Goal: Transaction & Acquisition: Book appointment/travel/reservation

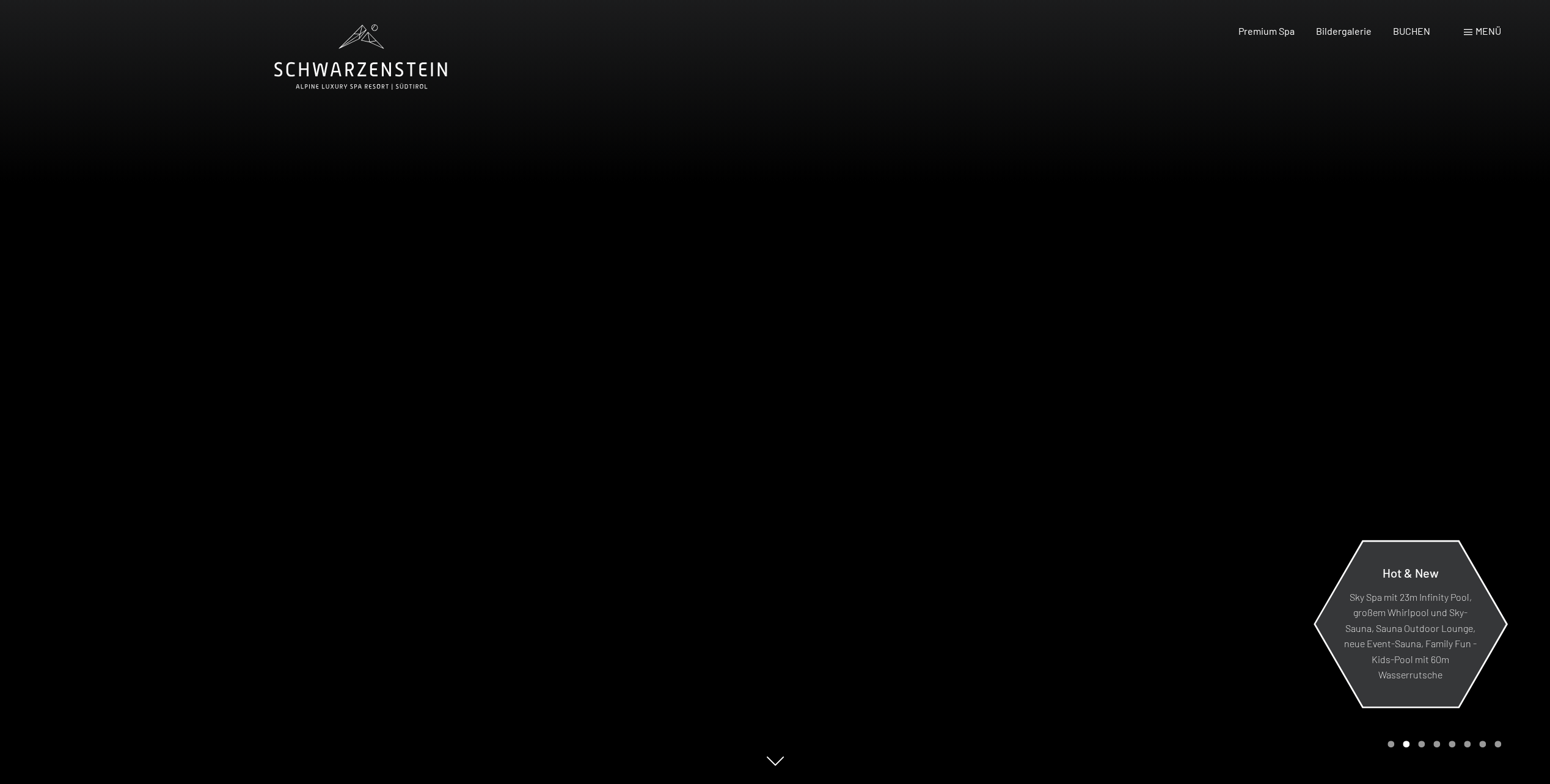
click at [1383, 639] on p "Sky Spa mit 23m Infinity Pool, großem Whirlpool und Sky-Sauna, Sauna Outdoor Lo…" at bounding box center [1410, 636] width 133 height 94
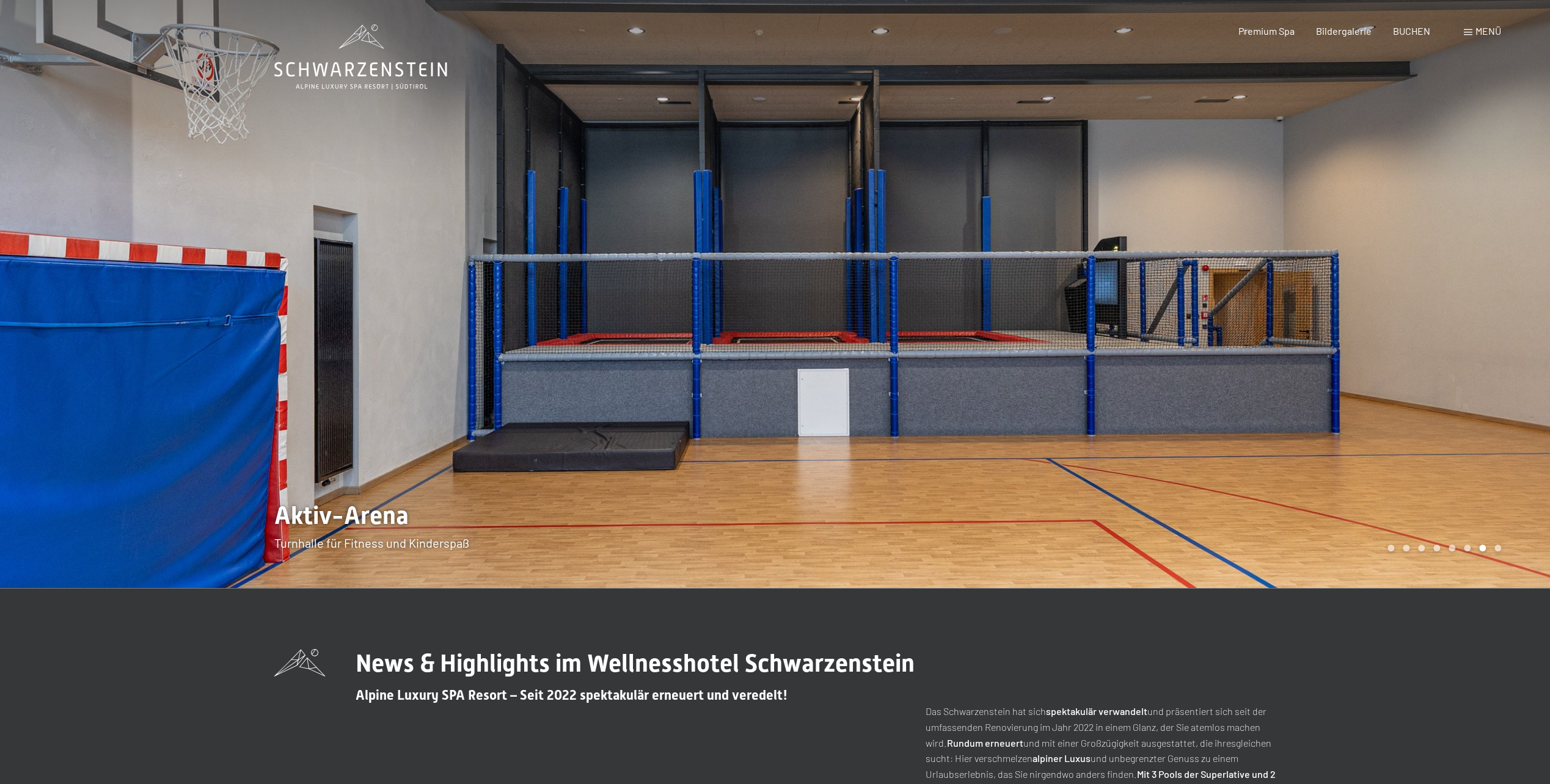
click at [379, 68] on icon at bounding box center [360, 57] width 173 height 66
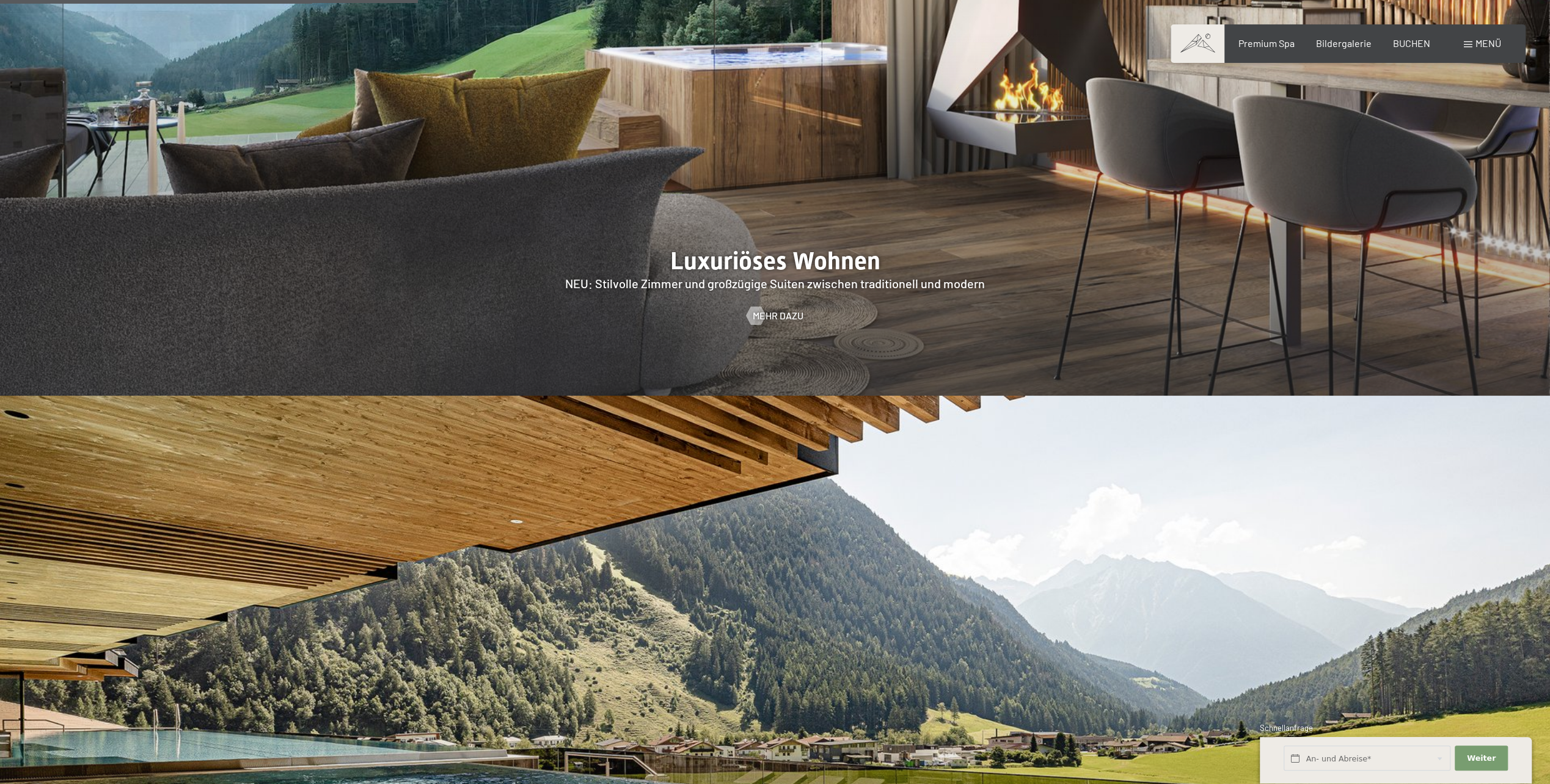
scroll to position [1558, 0]
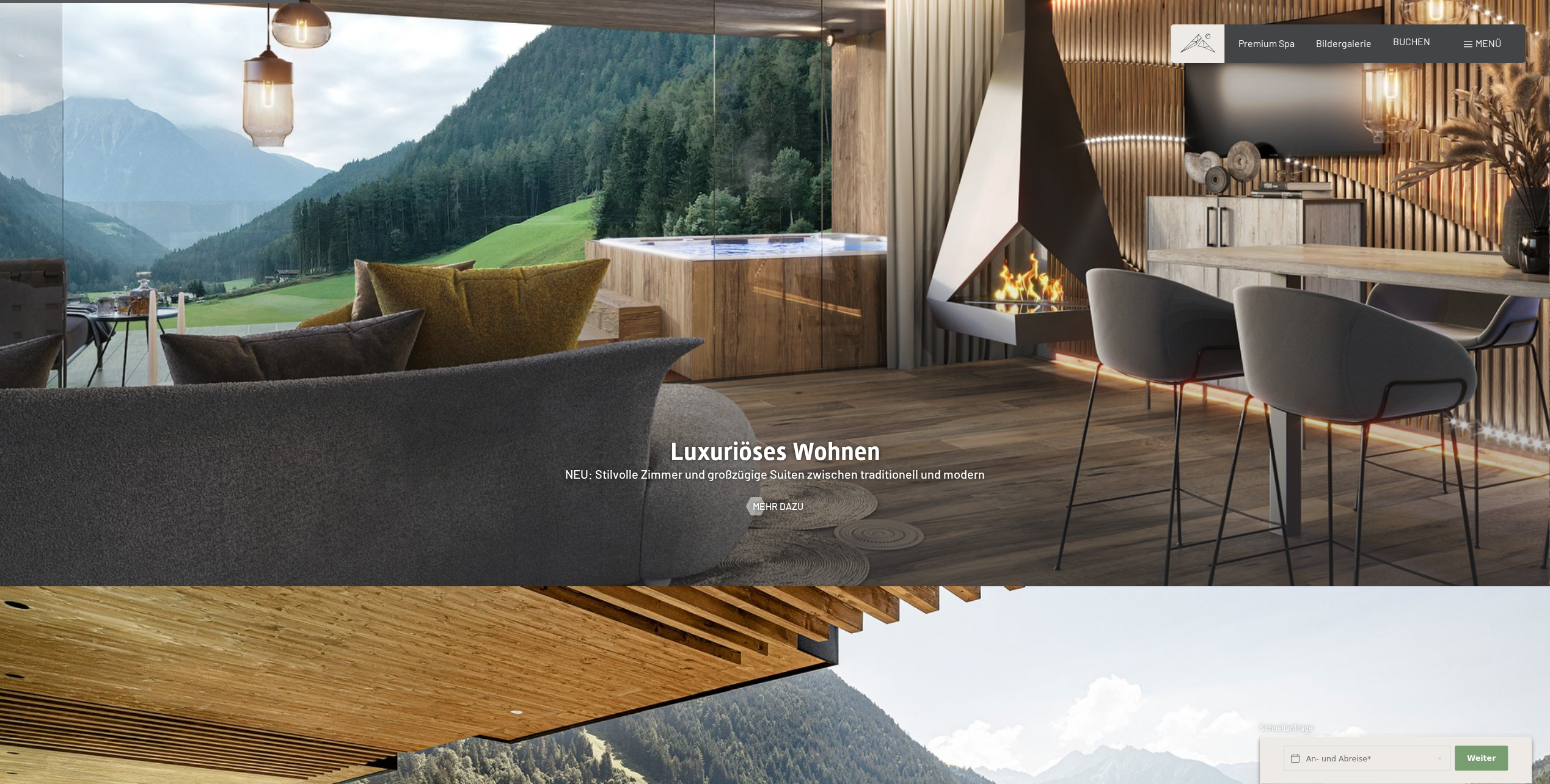
click at [1394, 42] on span "BUCHEN" at bounding box center [1412, 41] width 37 height 11
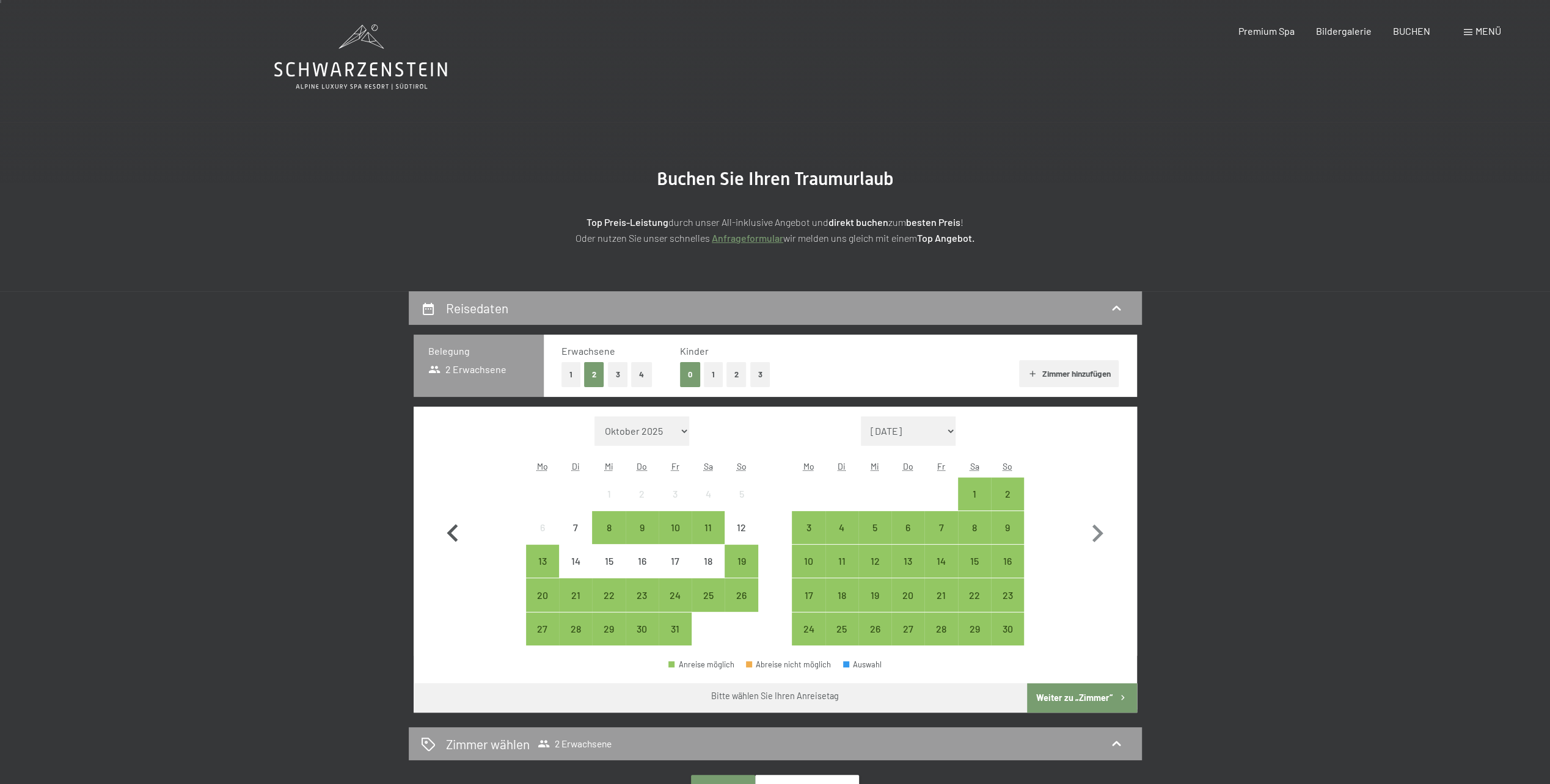
scroll to position [122, 0]
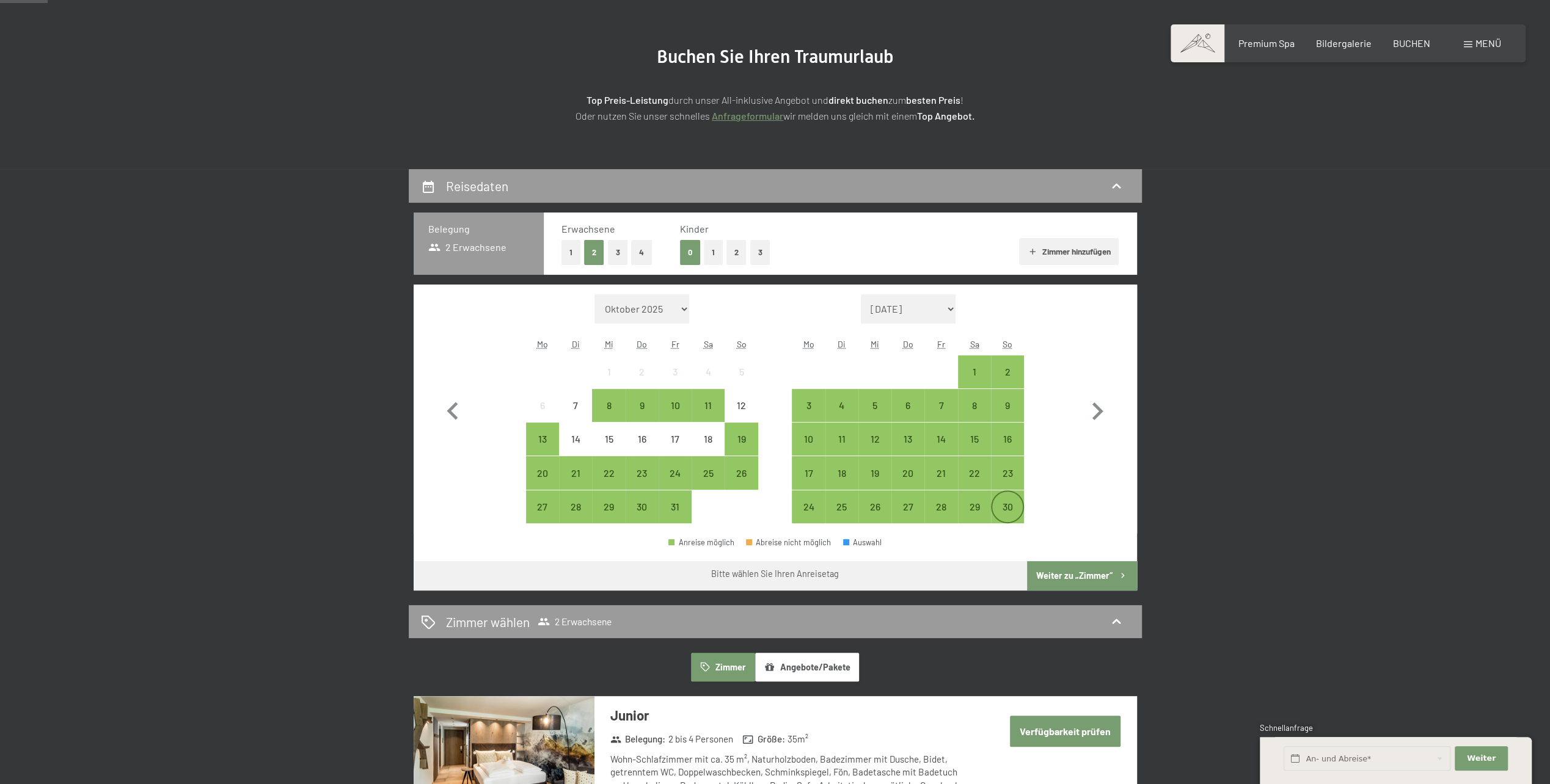
click at [1020, 509] on div "30" at bounding box center [1007, 518] width 31 height 31
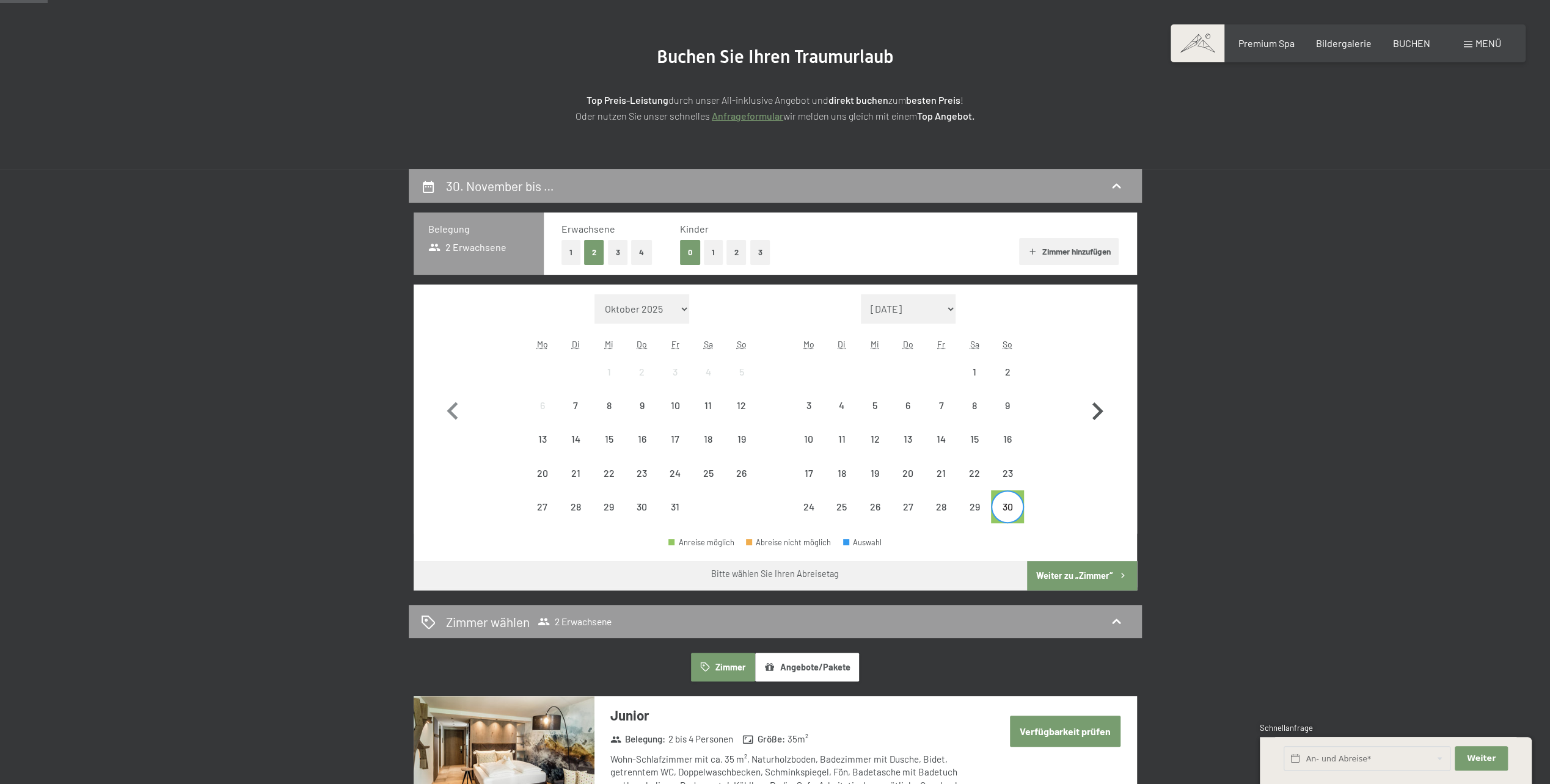
click at [1108, 418] on icon "button" at bounding box center [1097, 412] width 36 height 36
select select "2025-11-01"
select select "2025-12-01"
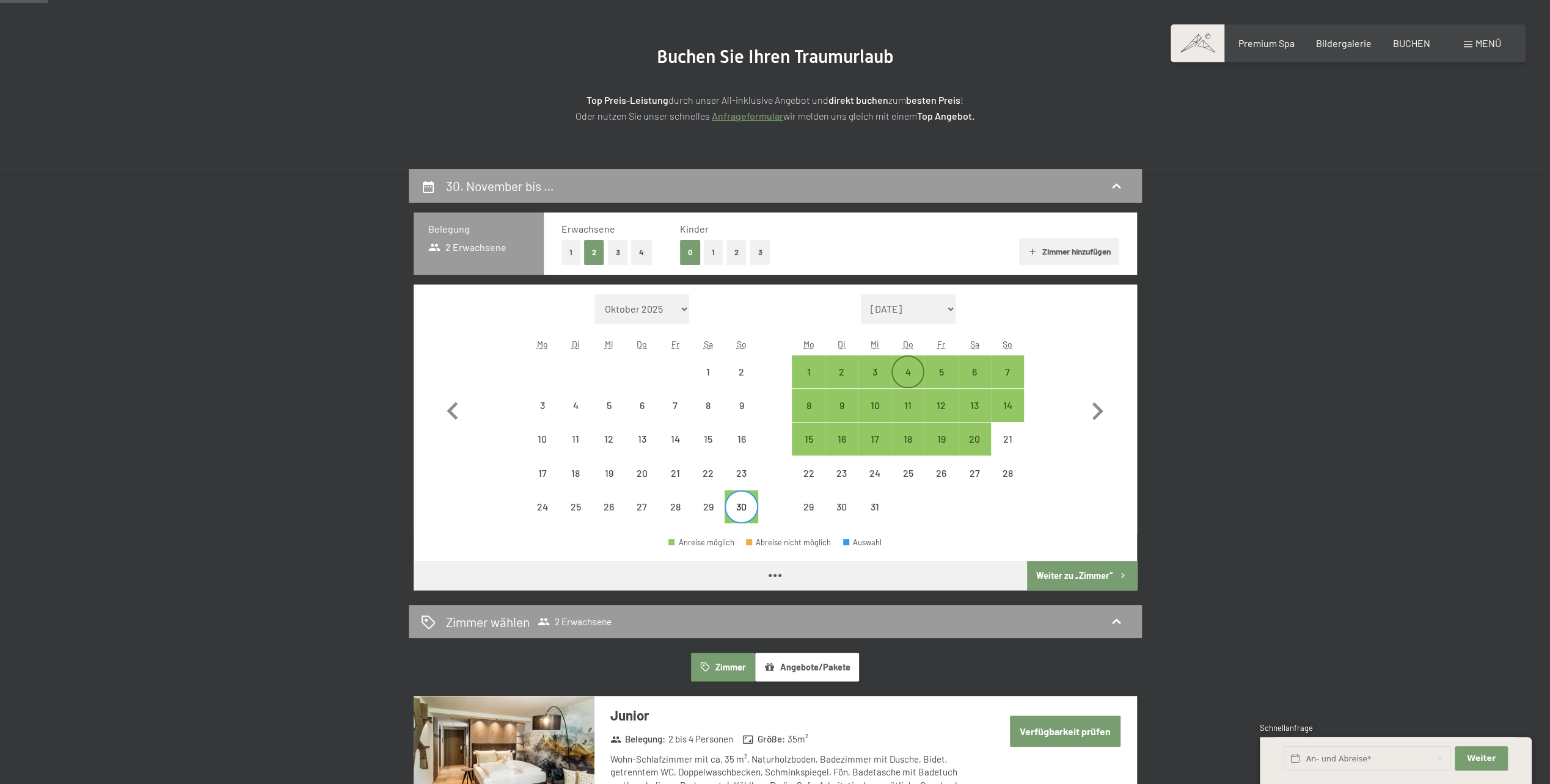
click at [912, 369] on div "4" at bounding box center [908, 382] width 31 height 31
select select "2025-11-01"
select select "2025-12-01"
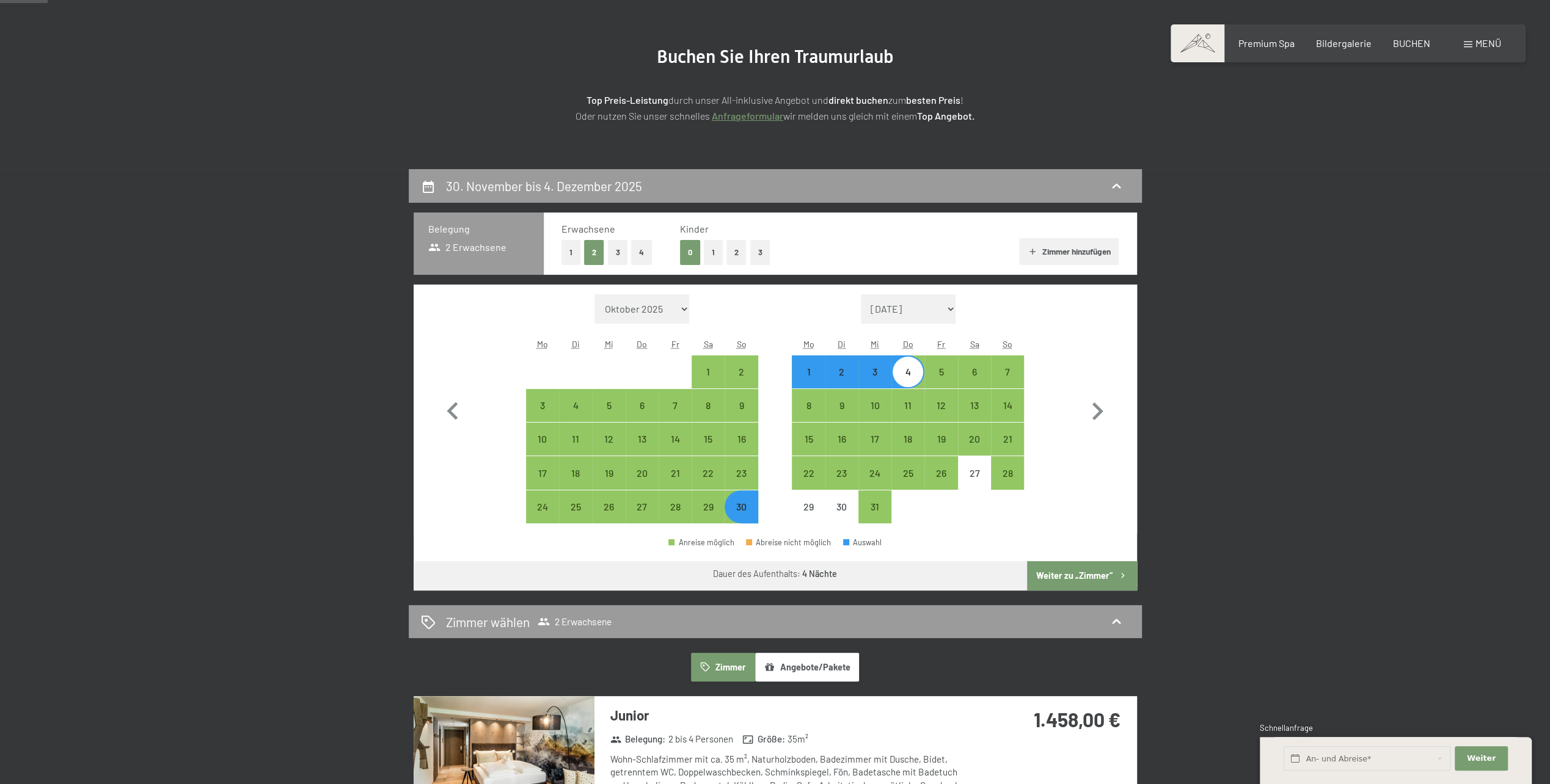
click at [1058, 576] on button "Weiter zu „Zimmer“" at bounding box center [1082, 576] width 110 height 29
select select "2025-11-01"
select select "2025-12-01"
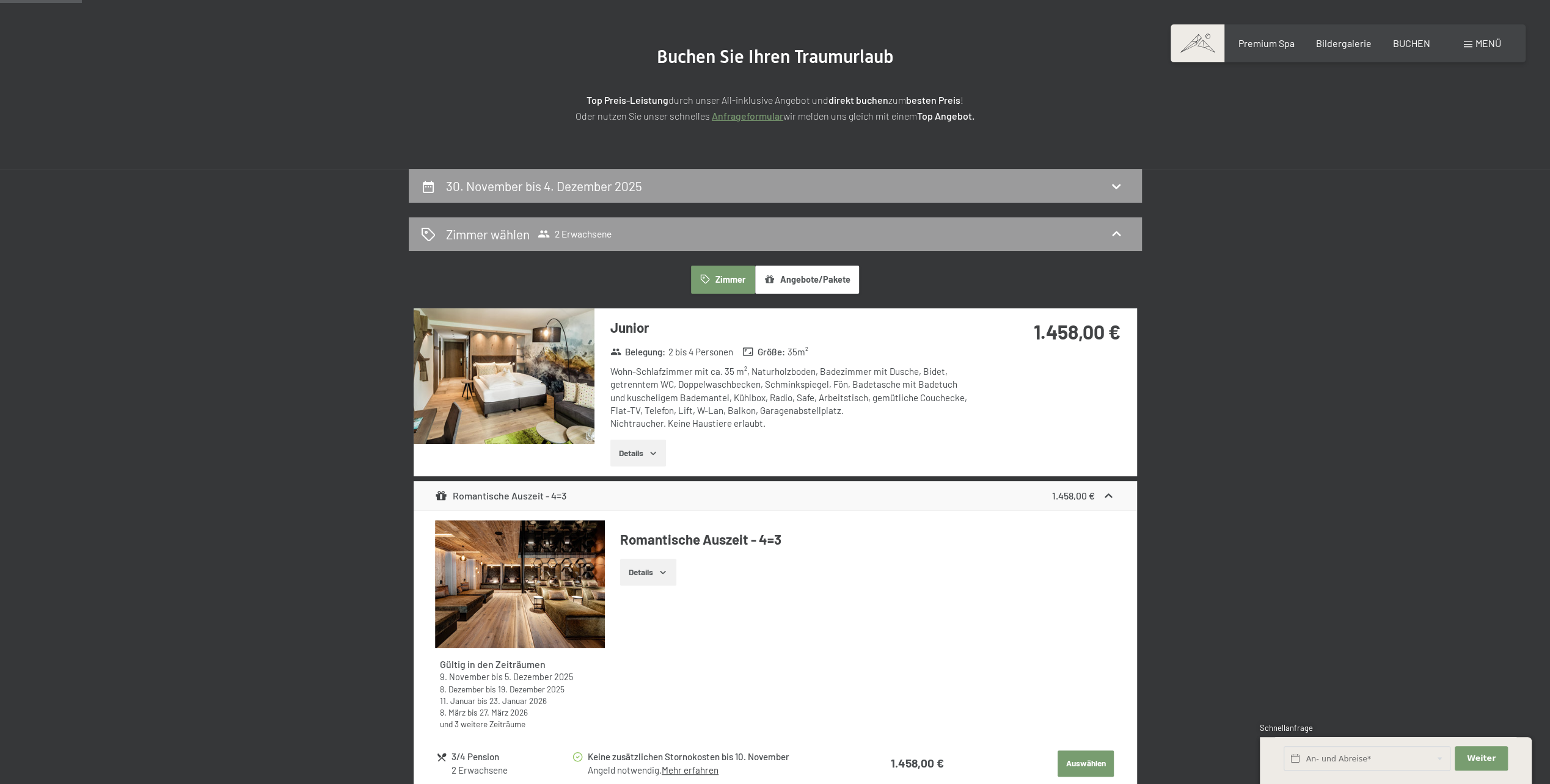
scroll to position [291, 0]
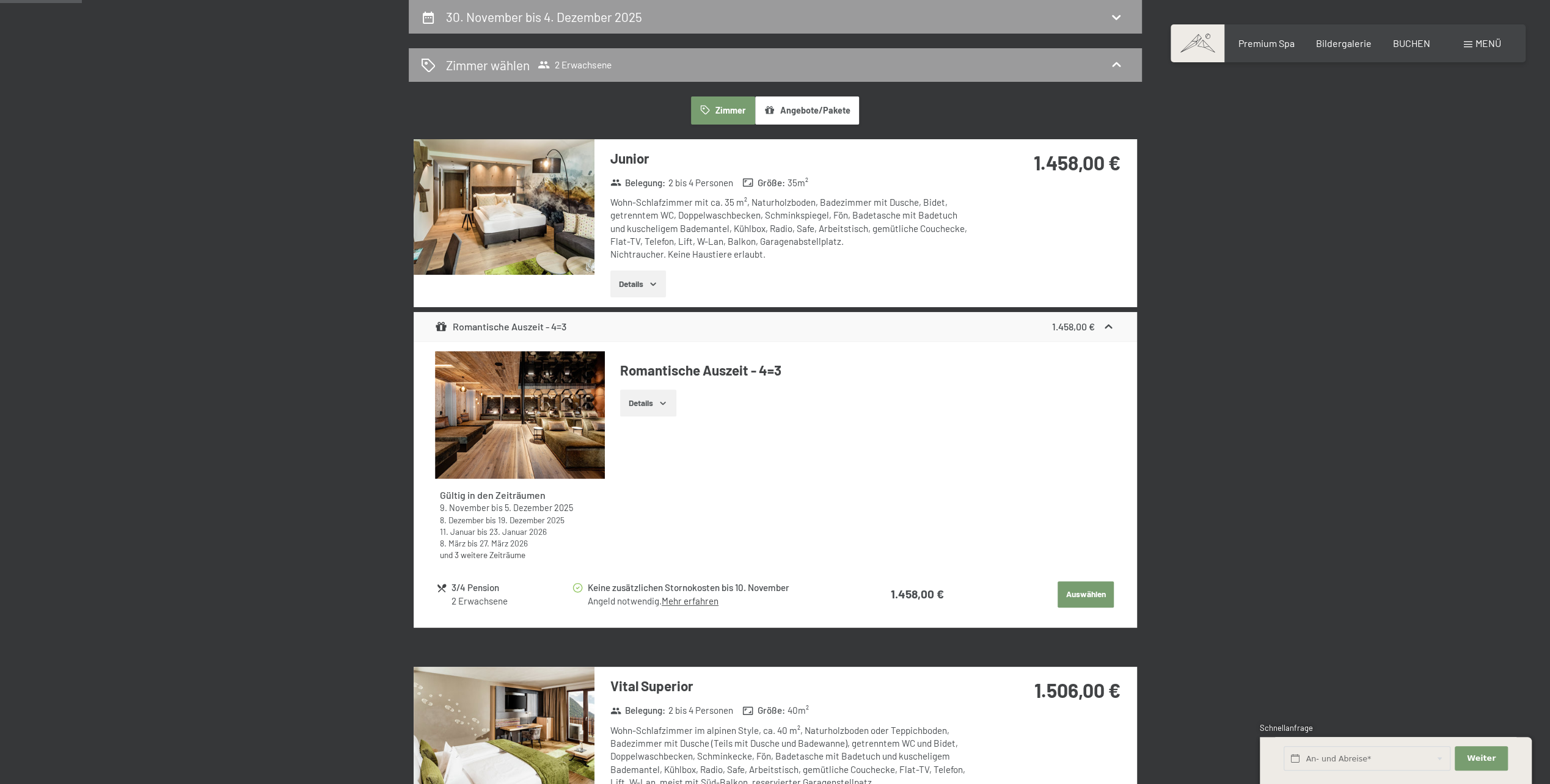
click at [807, 101] on button "Angebote/Pakete" at bounding box center [807, 110] width 104 height 28
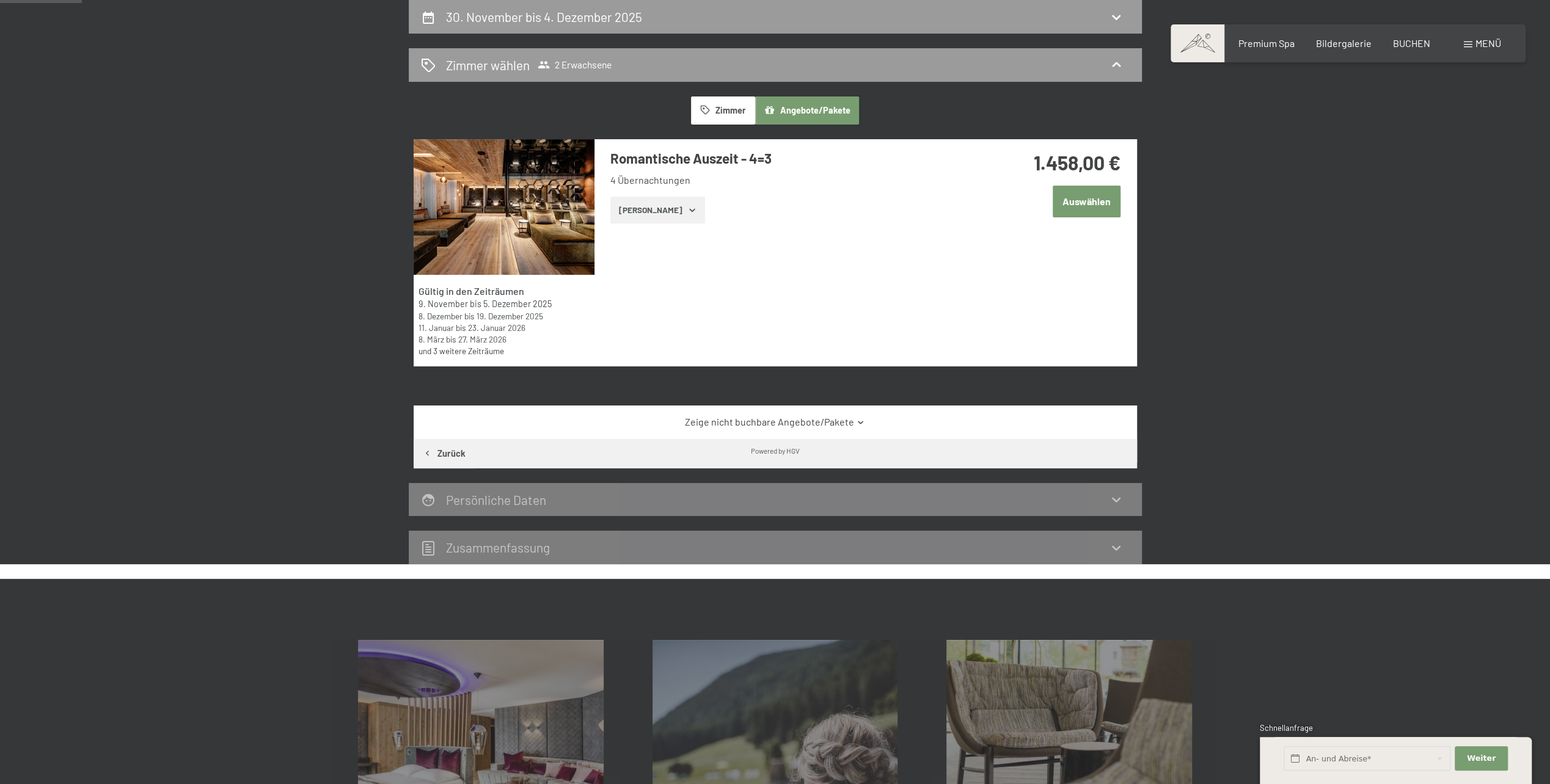
click at [718, 107] on button "Zimmer" at bounding box center [723, 110] width 64 height 28
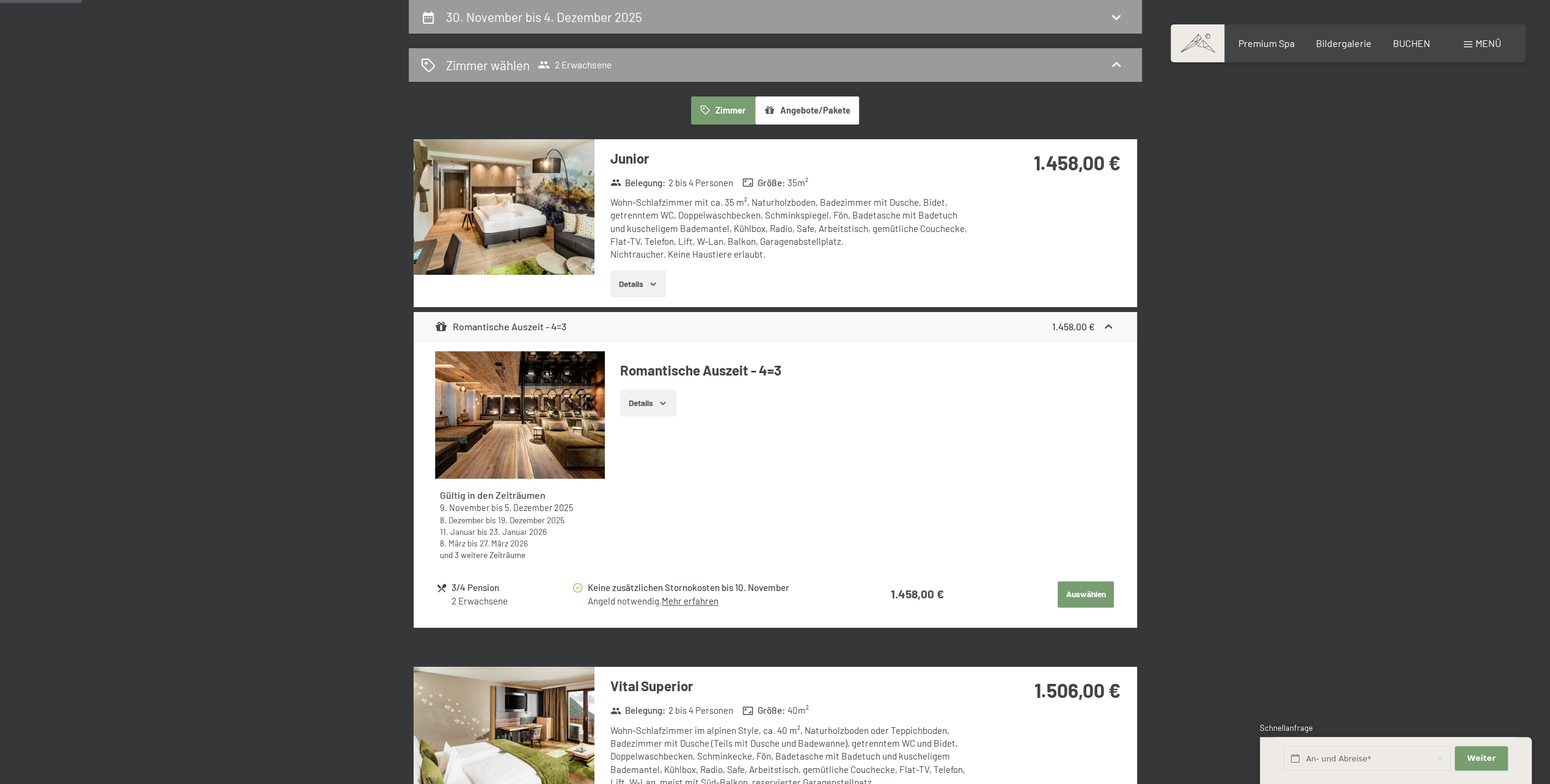
click at [587, 326] on div "Romantische Auszeit - 4=3 1.458,00 €" at bounding box center [775, 327] width 724 height 29
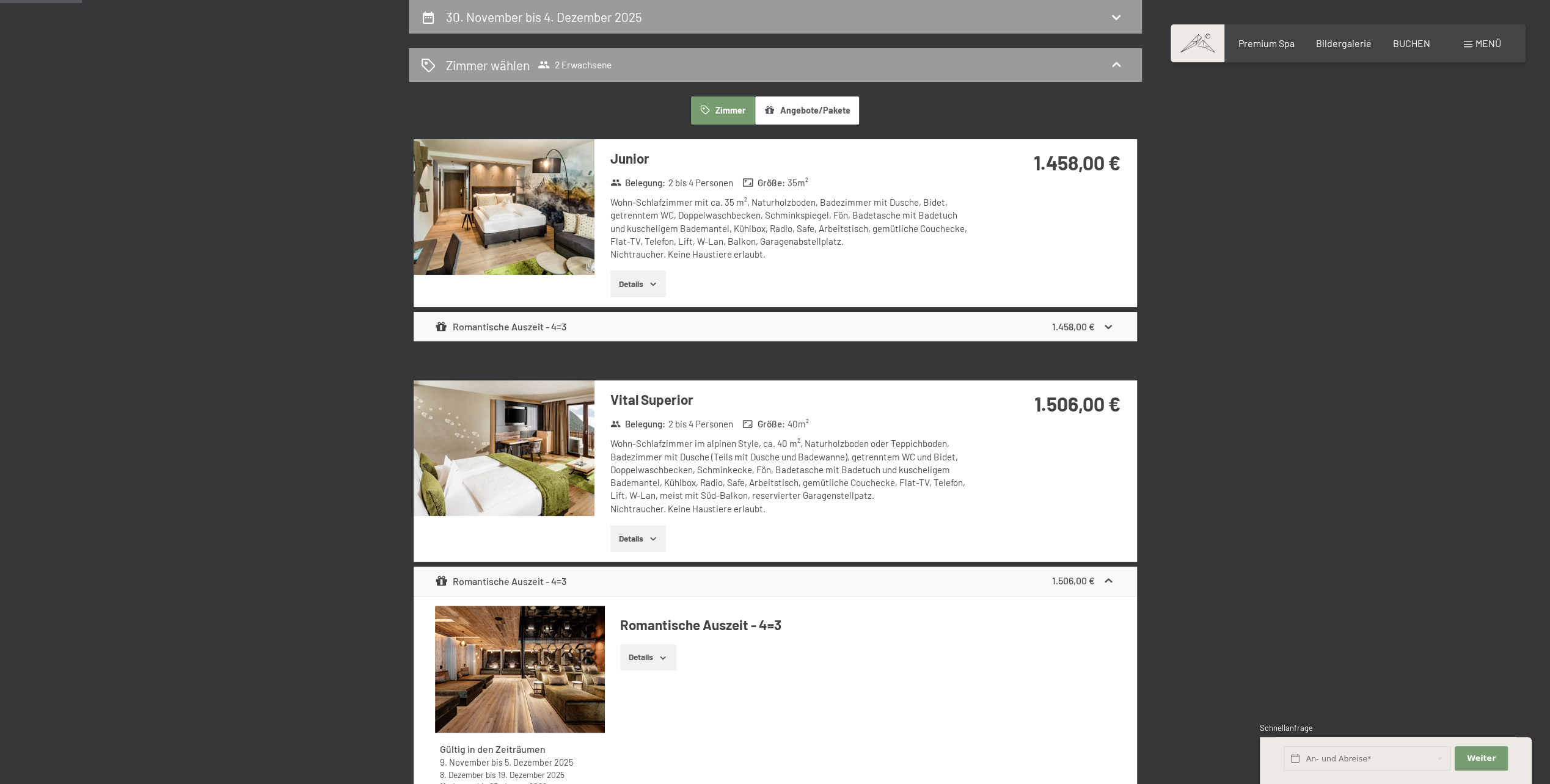
click at [587, 326] on div "Romantische Auszeit - 4=3 1.458,00 €" at bounding box center [775, 327] width 724 height 29
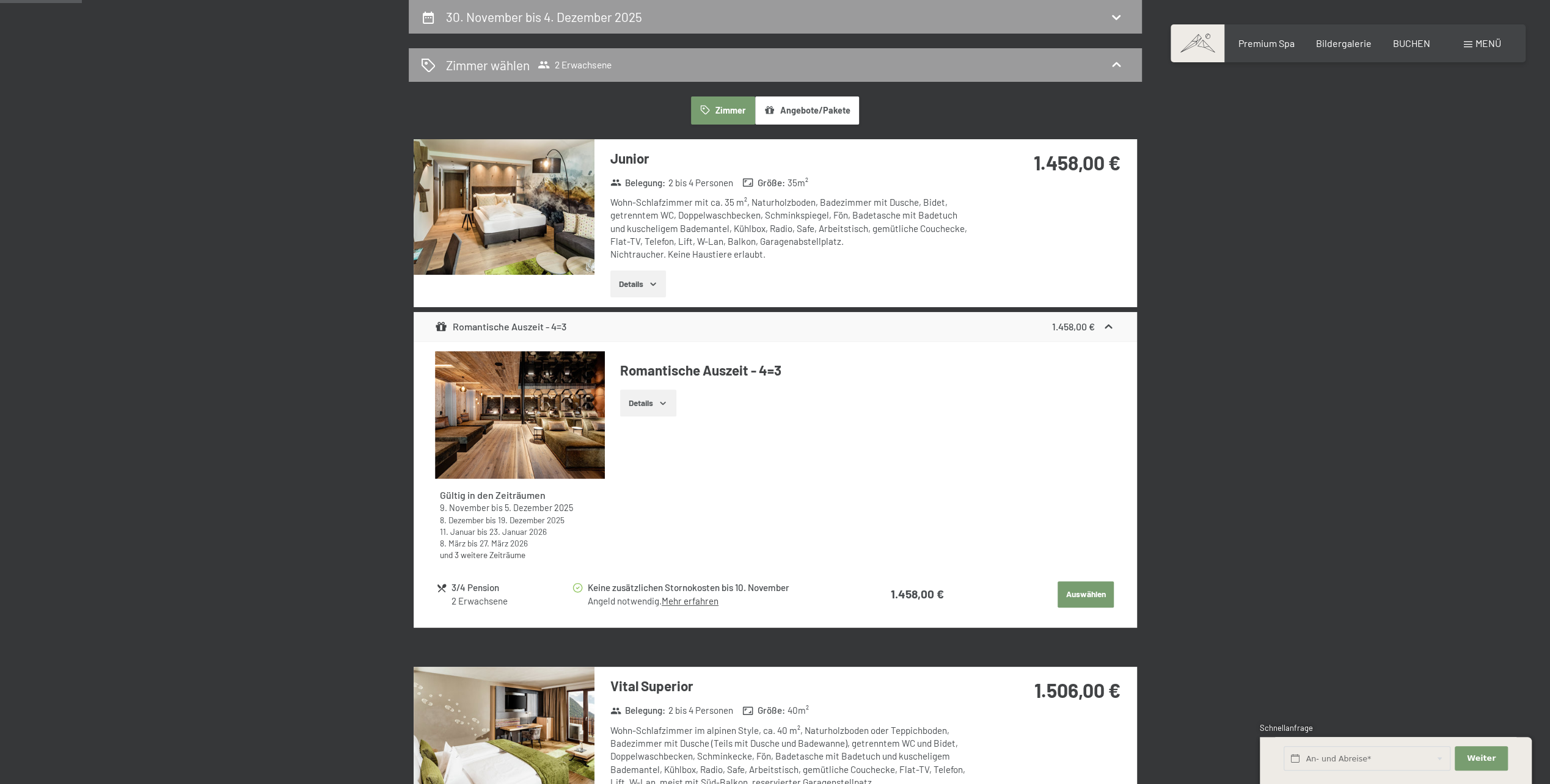
click at [640, 393] on button "Details" at bounding box center [648, 403] width 55 height 27
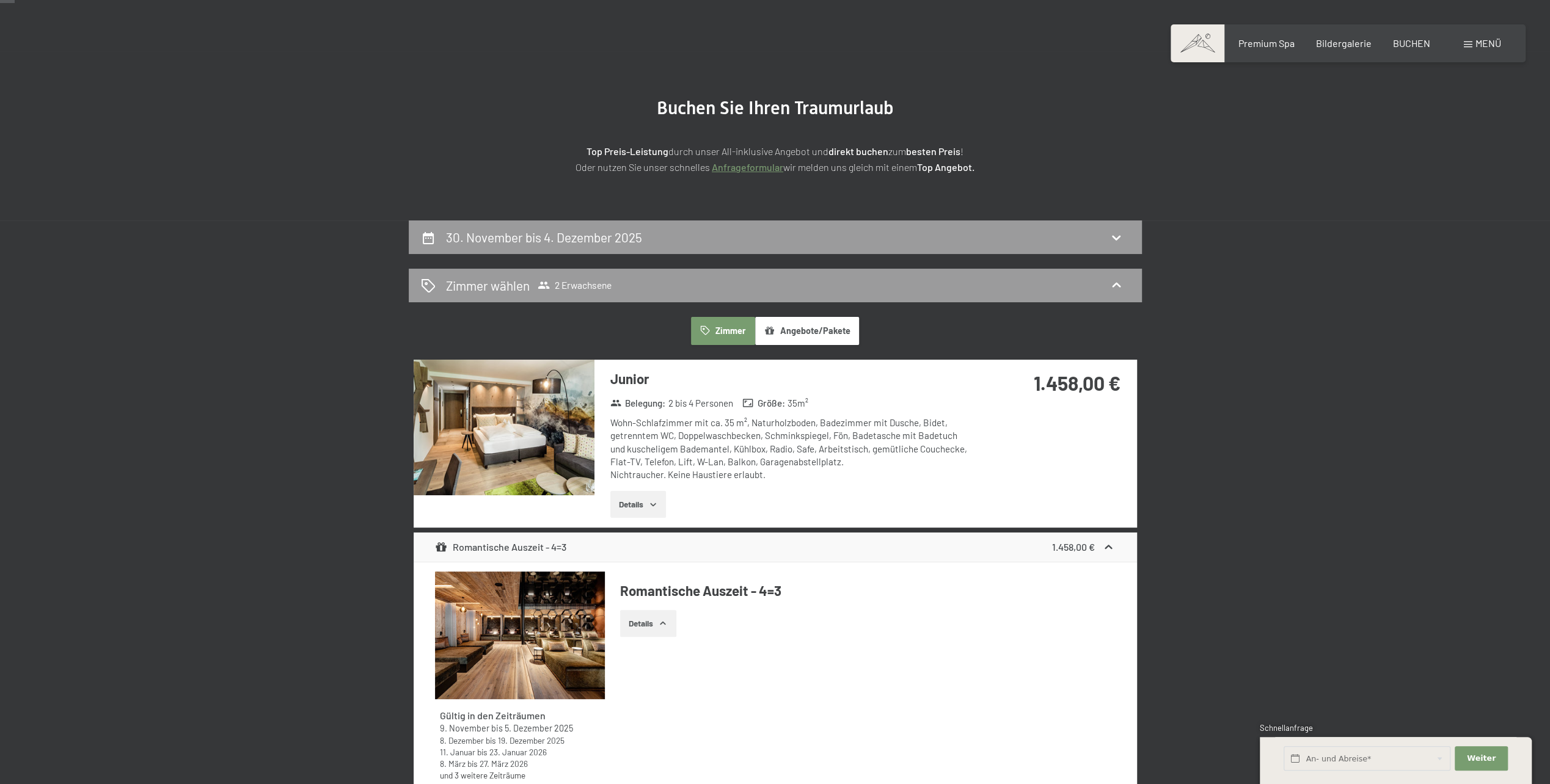
scroll to position [47, 0]
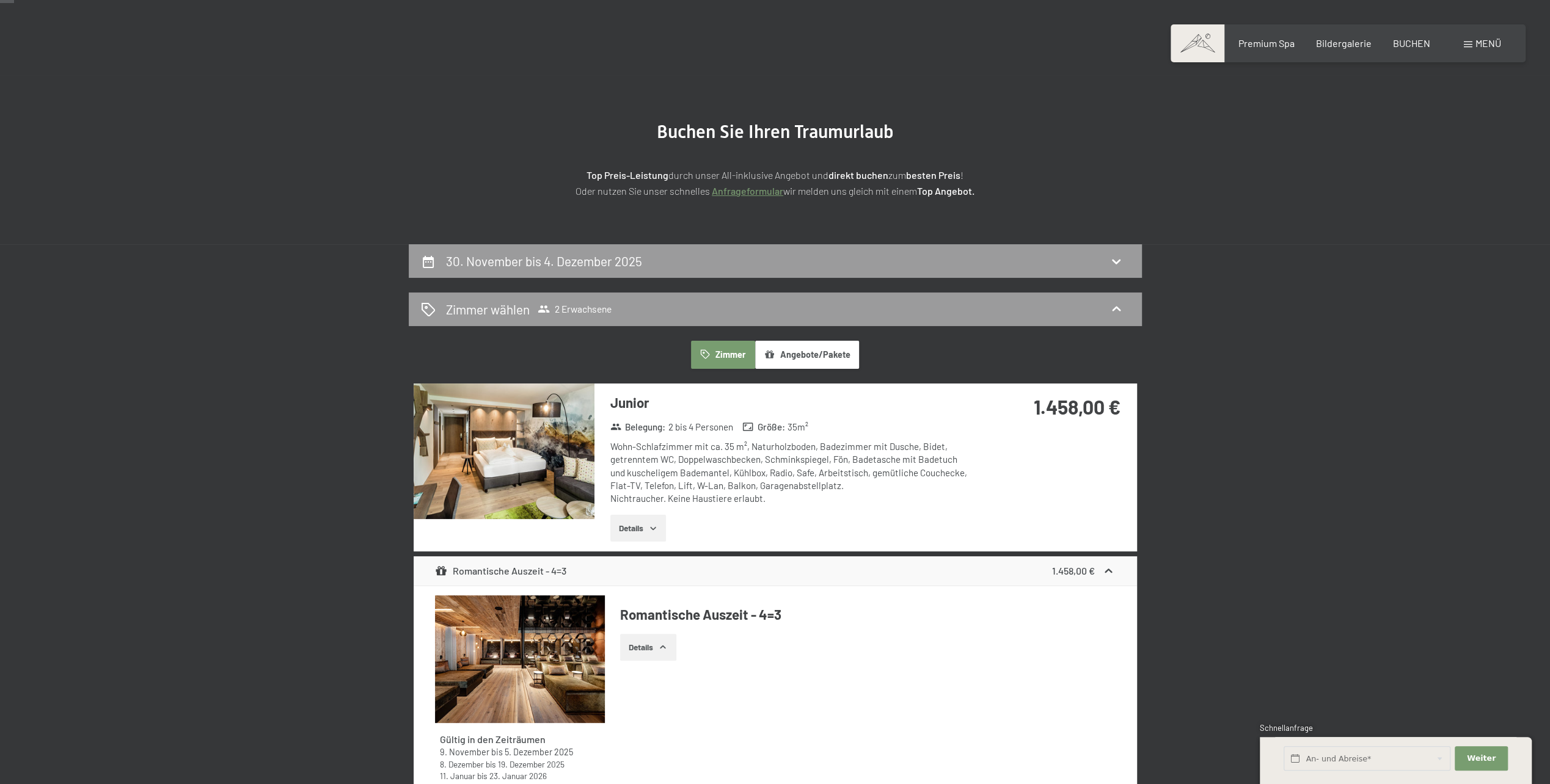
click at [553, 258] on h2 "30. November bis 4. Dezember 2025" at bounding box center [545, 261] width 196 height 15
select select "2025-11-01"
select select "2025-12-01"
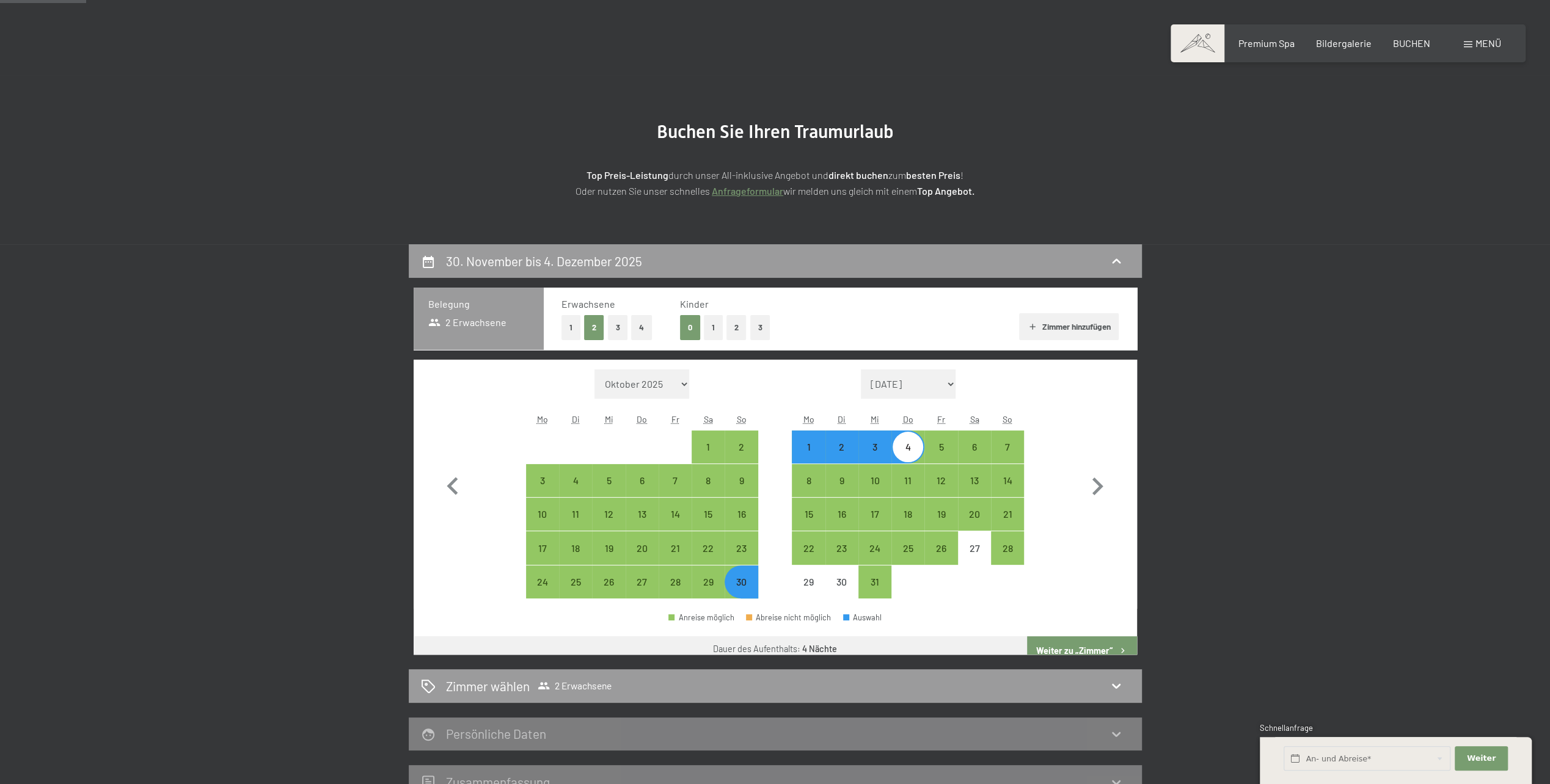
scroll to position [291, 0]
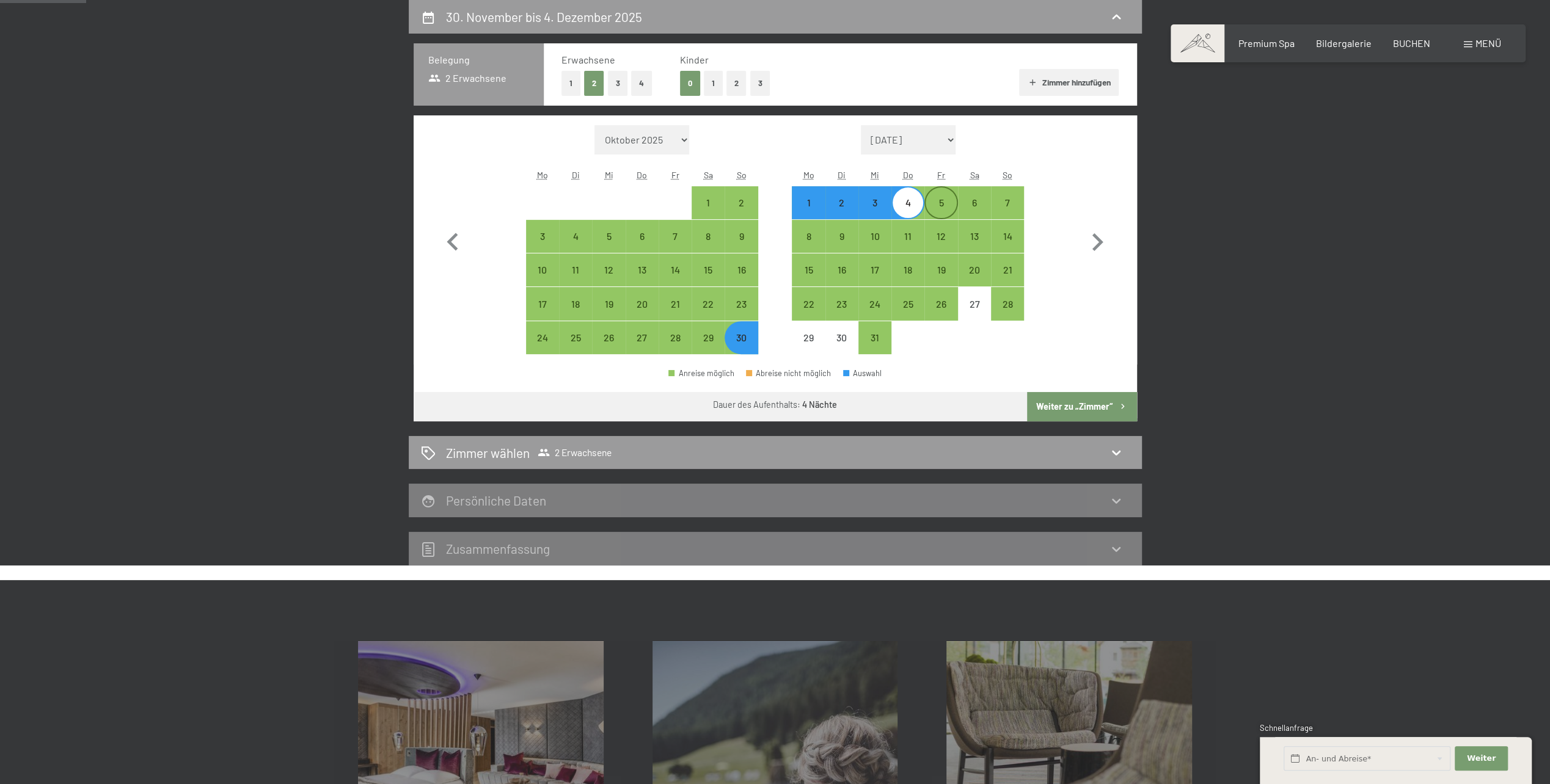
click at [930, 215] on div "5" at bounding box center [941, 213] width 31 height 31
select select "2025-11-01"
select select "2025-12-01"
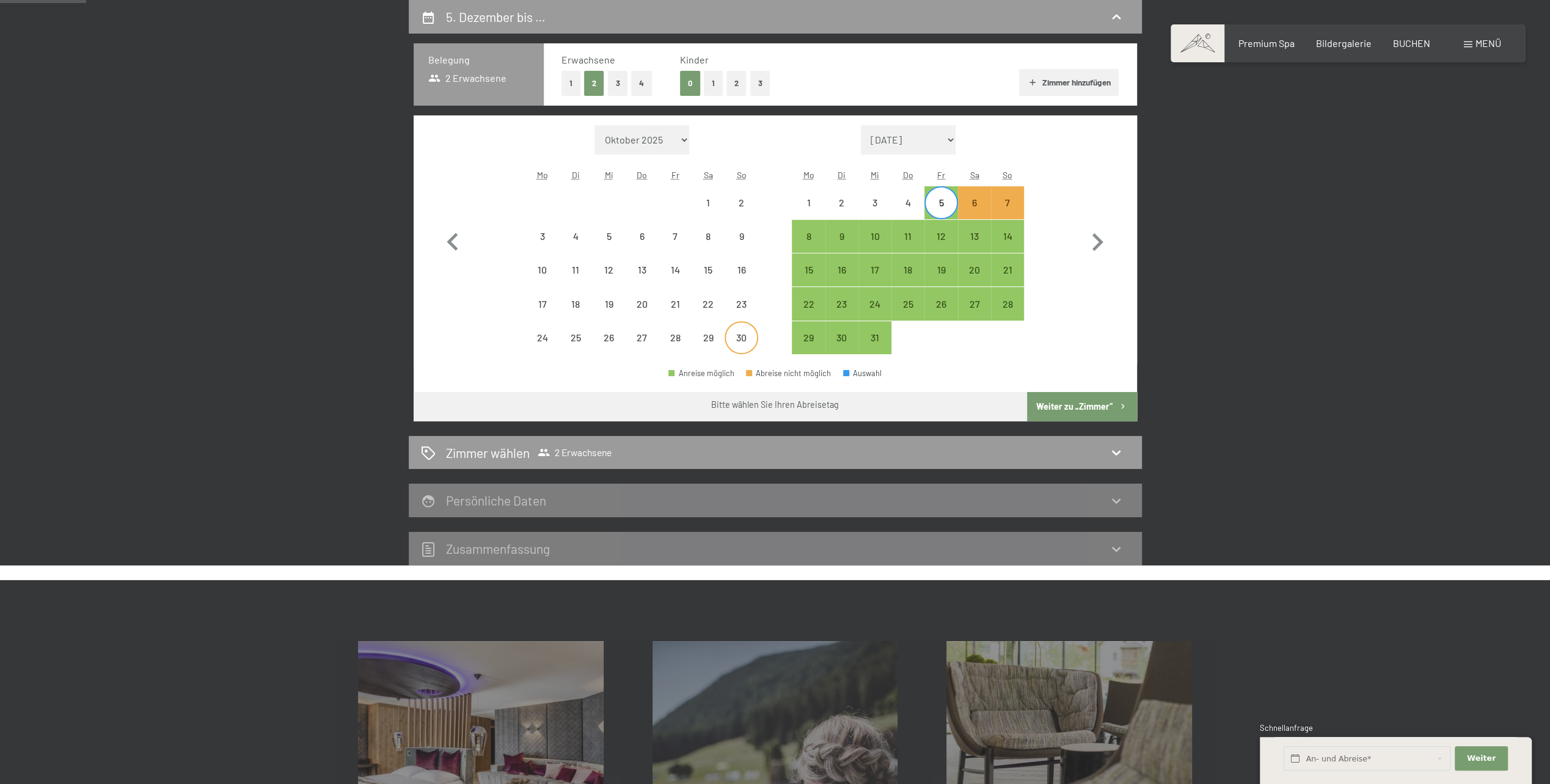
click at [749, 336] on div "30" at bounding box center [741, 348] width 31 height 31
select select "2025-11-01"
select select "2025-12-01"
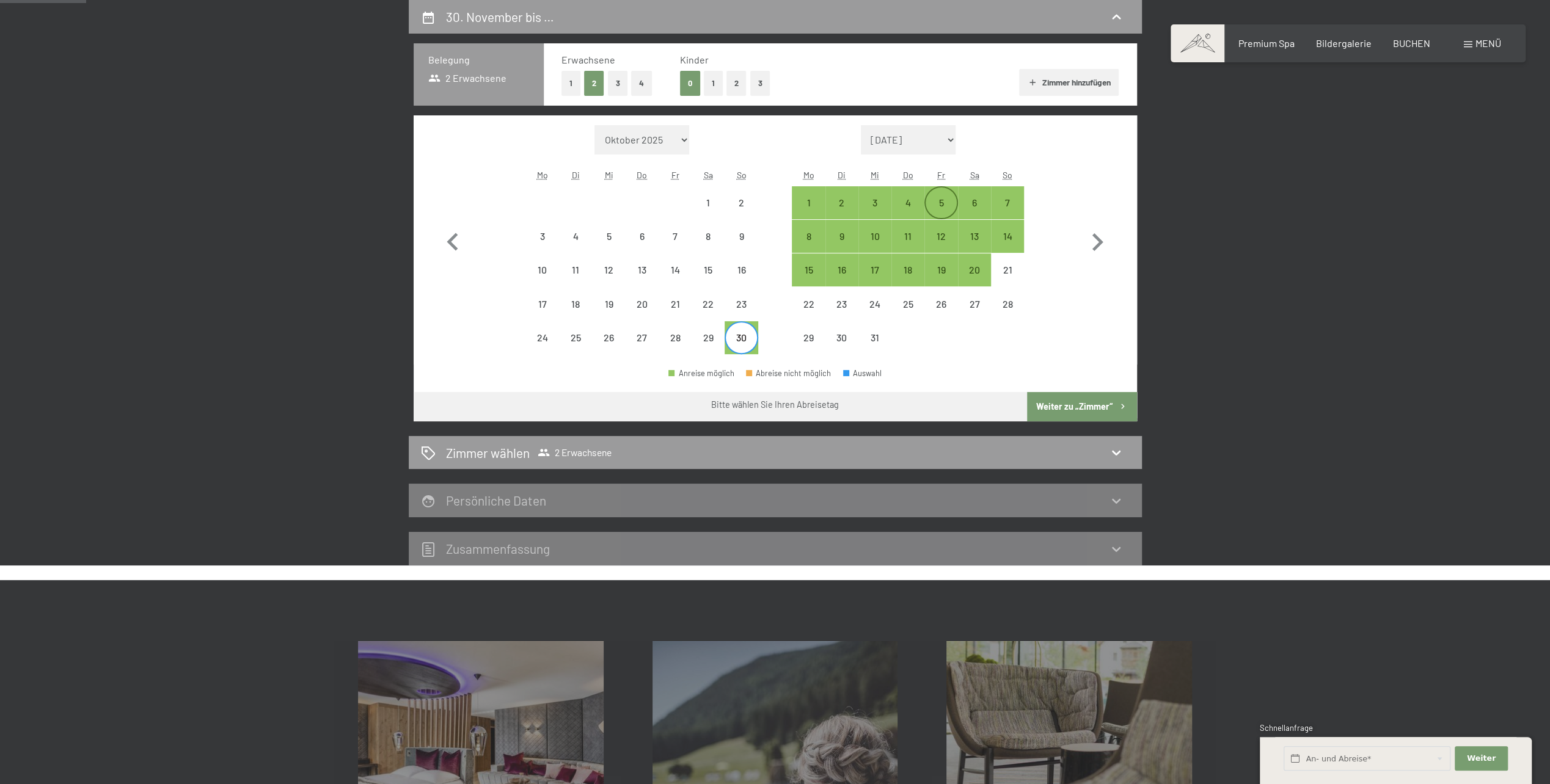
click at [947, 202] on div "5" at bounding box center [941, 213] width 31 height 31
select select "2025-11-01"
select select "2025-12-01"
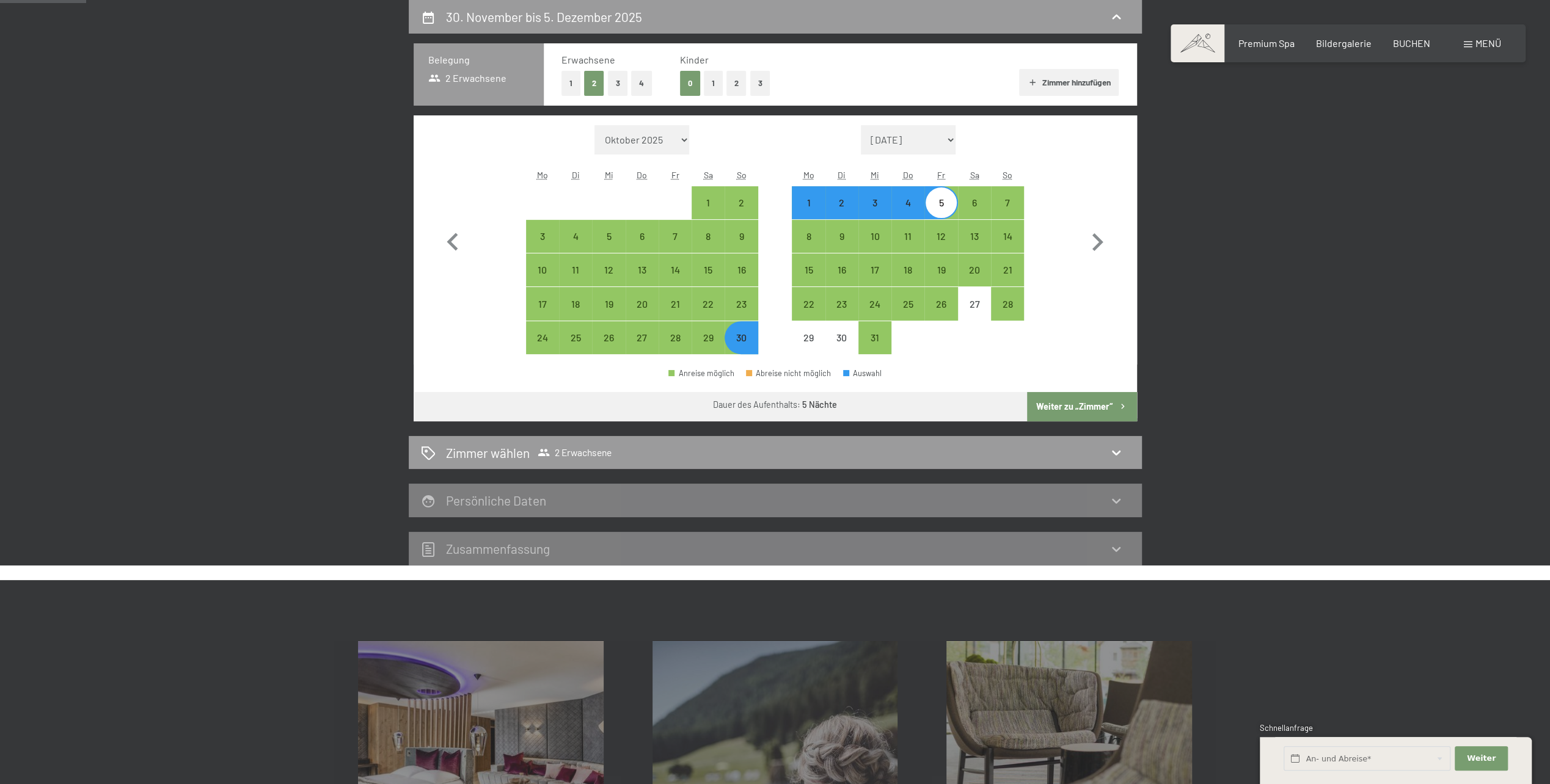
click at [1084, 406] on button "Weiter zu „Zimmer“" at bounding box center [1082, 407] width 110 height 29
select select "2025-11-01"
select select "2025-12-01"
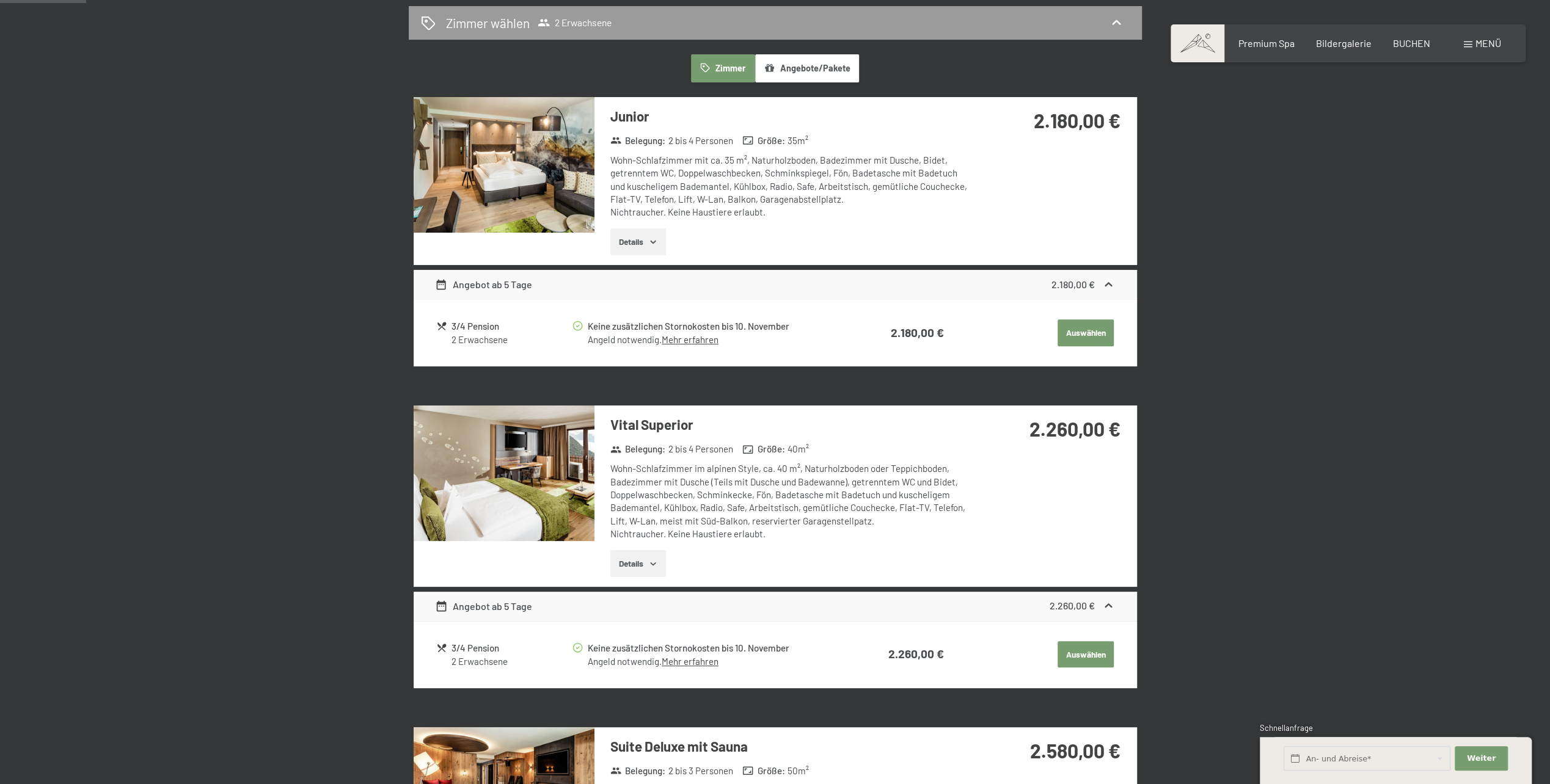
scroll to position [352, 0]
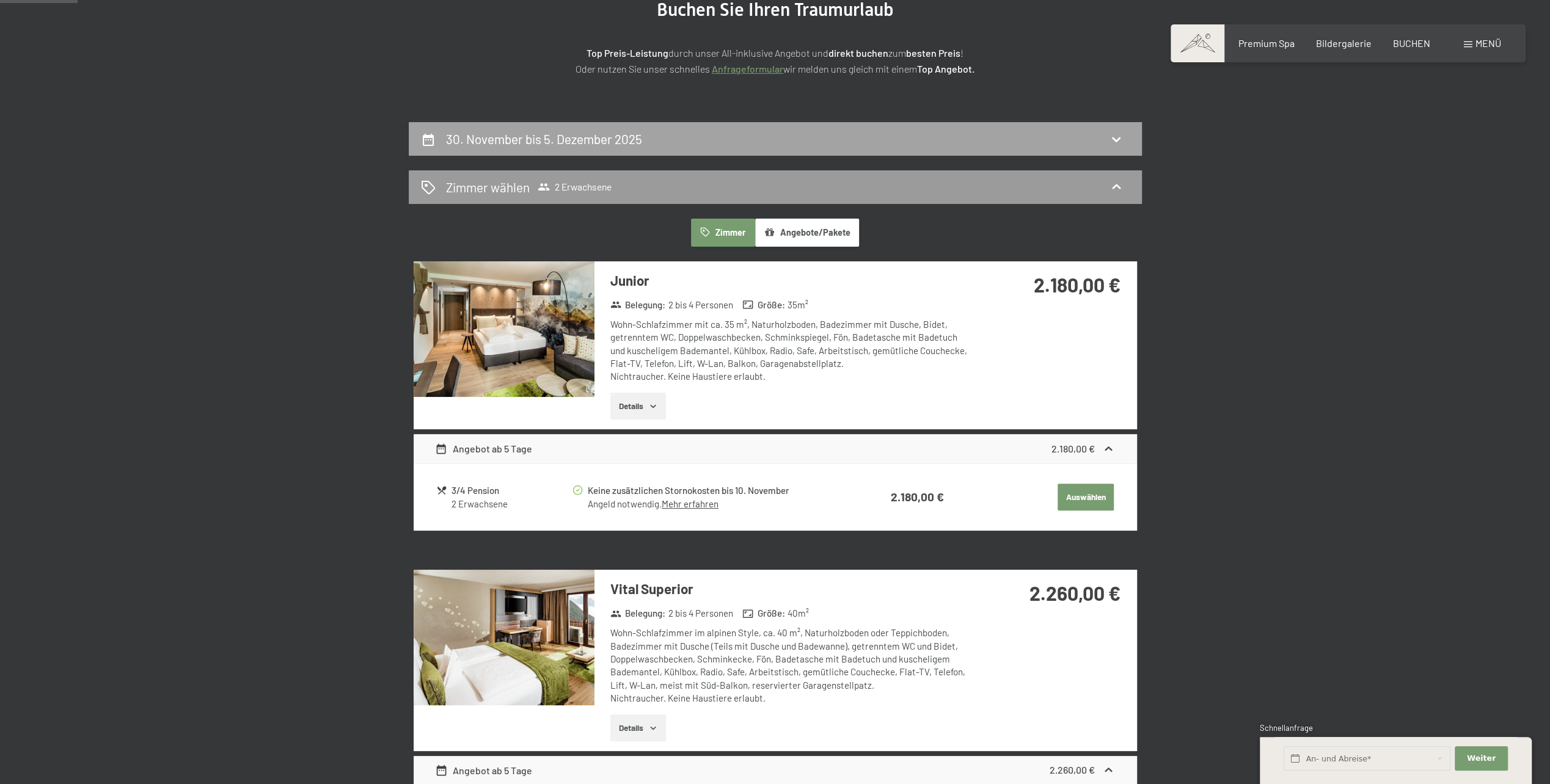
click at [594, 142] on h2 "30. November bis 5. Dezember 2025" at bounding box center [545, 139] width 196 height 15
select select "2025-11-01"
select select "2025-12-01"
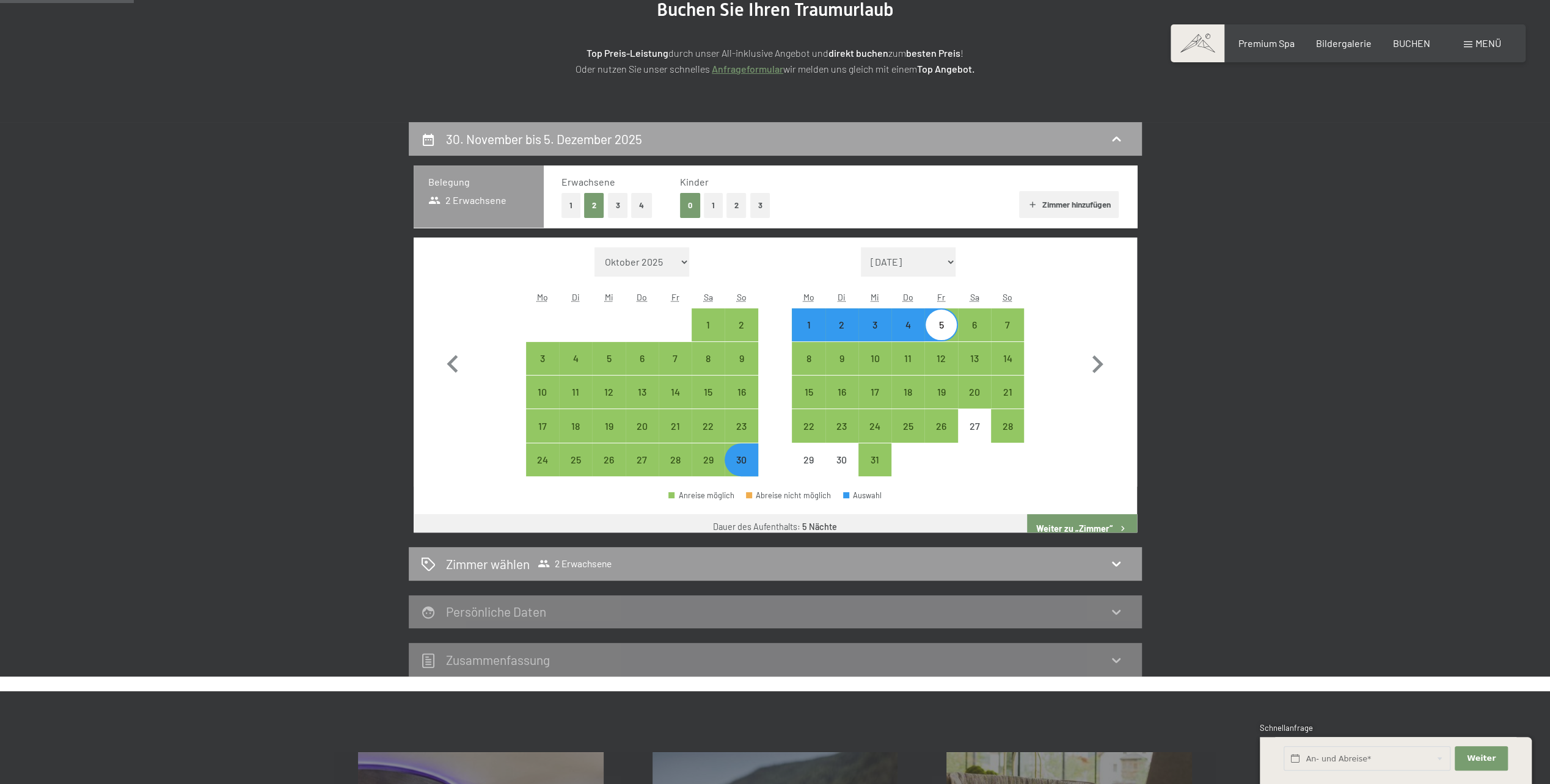
scroll to position [291, 0]
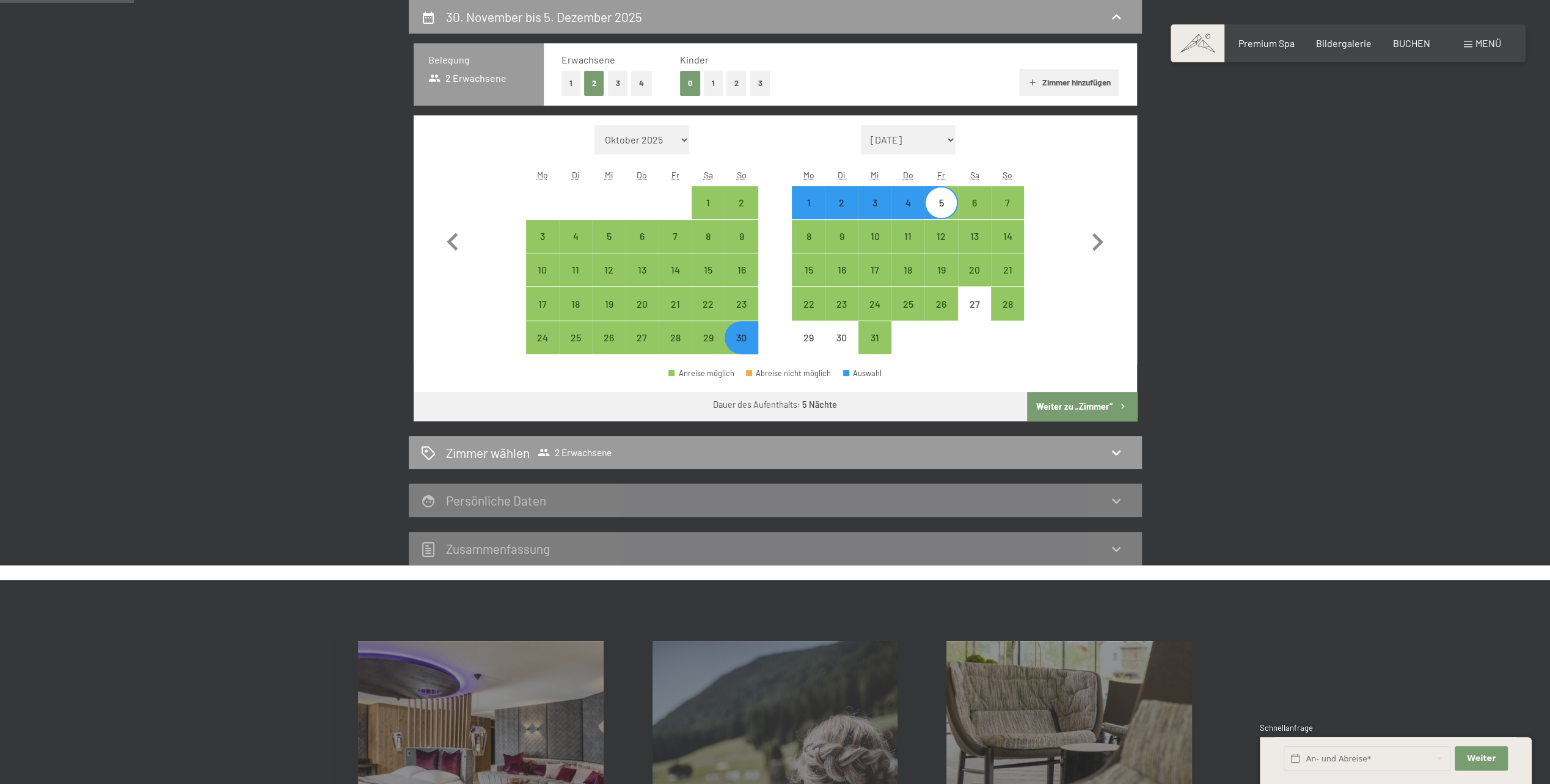
click at [728, 326] on div "30" at bounding box center [741, 338] width 31 height 31
select select "2025-11-01"
select select "2025-12-01"
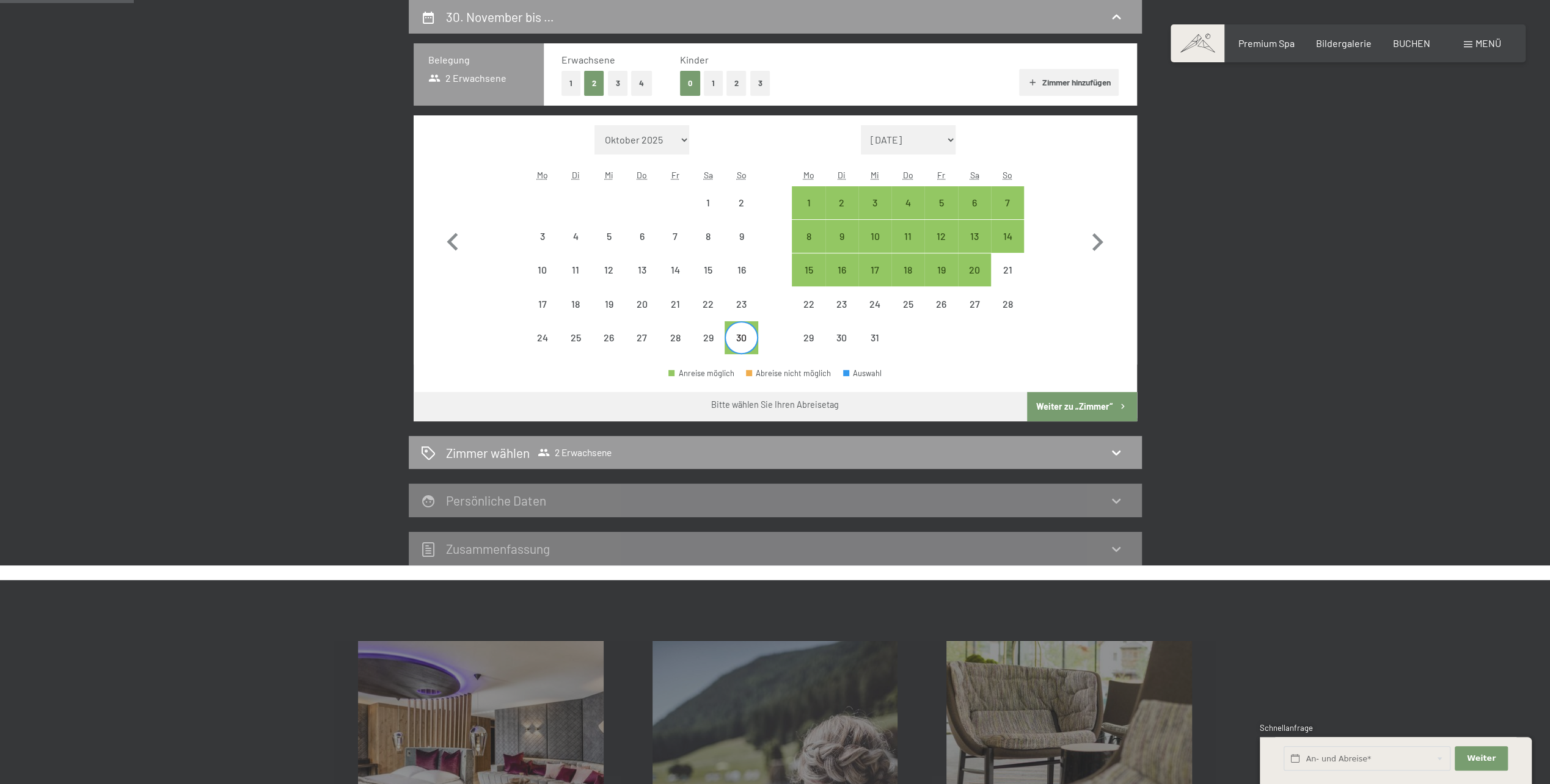
click at [736, 333] on div "30" at bounding box center [741, 348] width 31 height 31
select select "2025-11-01"
select select "2025-12-01"
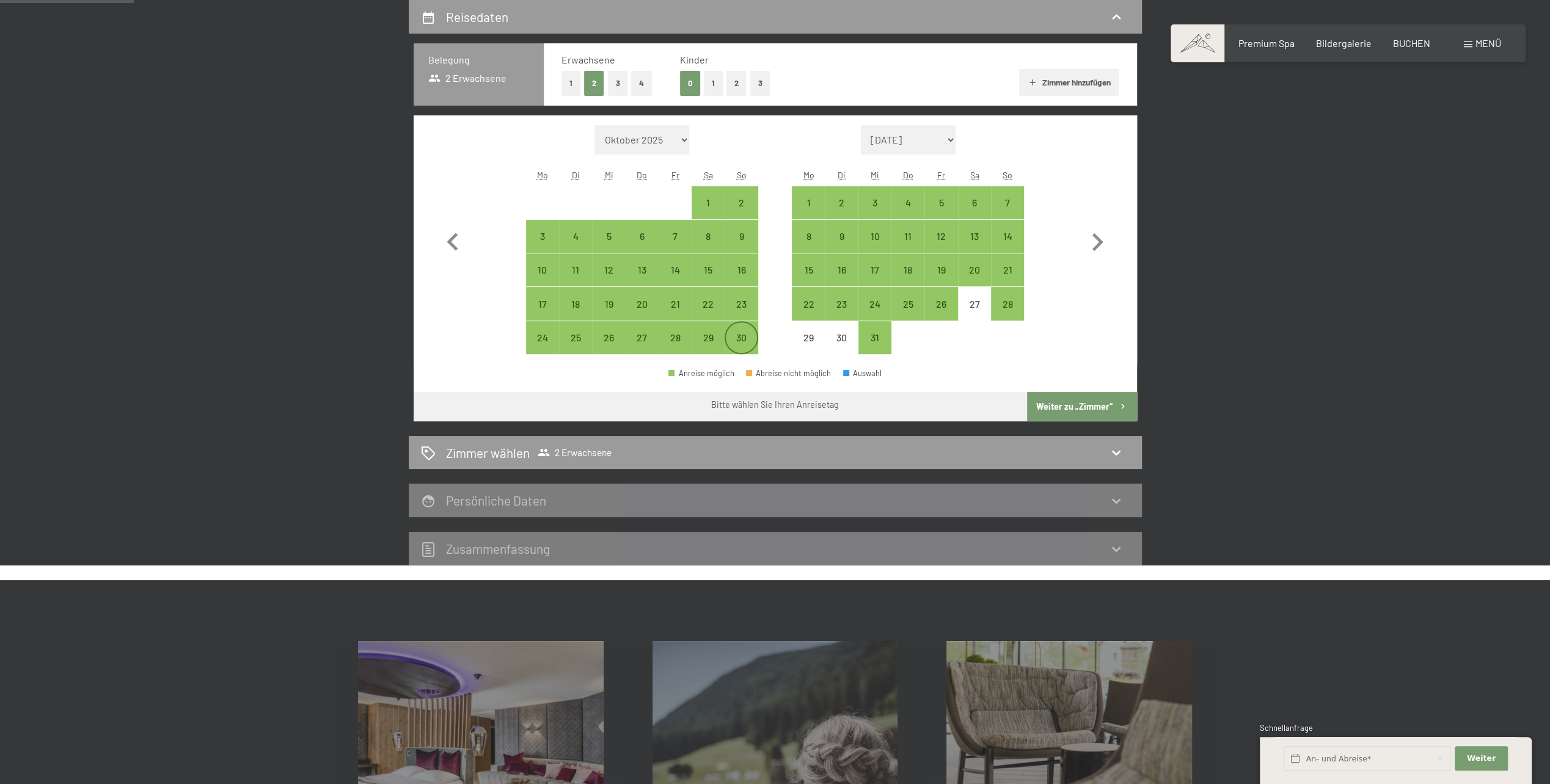
click at [737, 338] on div "30" at bounding box center [741, 348] width 31 height 31
select select "2025-11-01"
select select "2025-12-01"
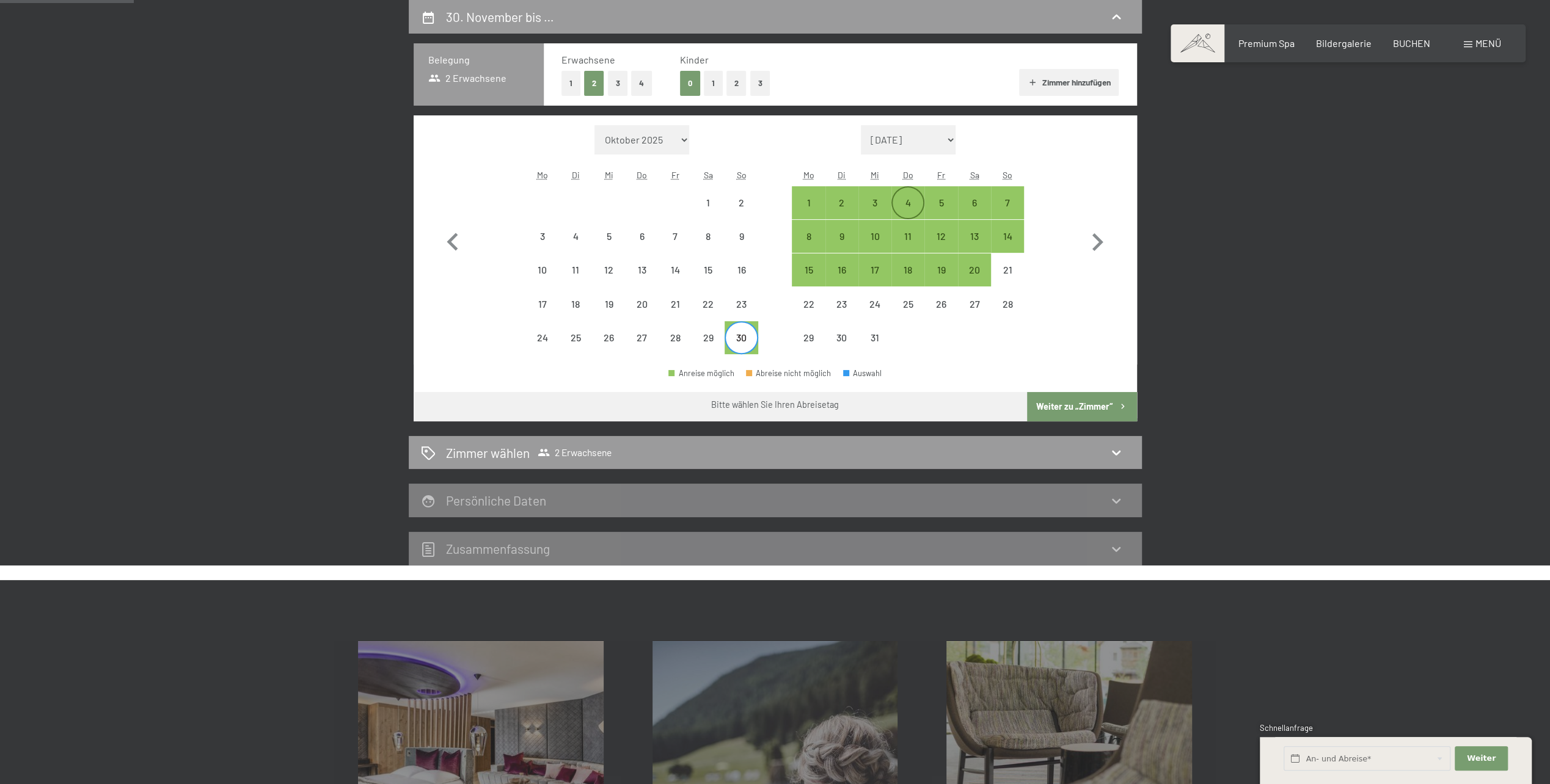
click at [895, 204] on div "4" at bounding box center [908, 213] width 31 height 31
select select "2025-11-01"
select select "2025-12-01"
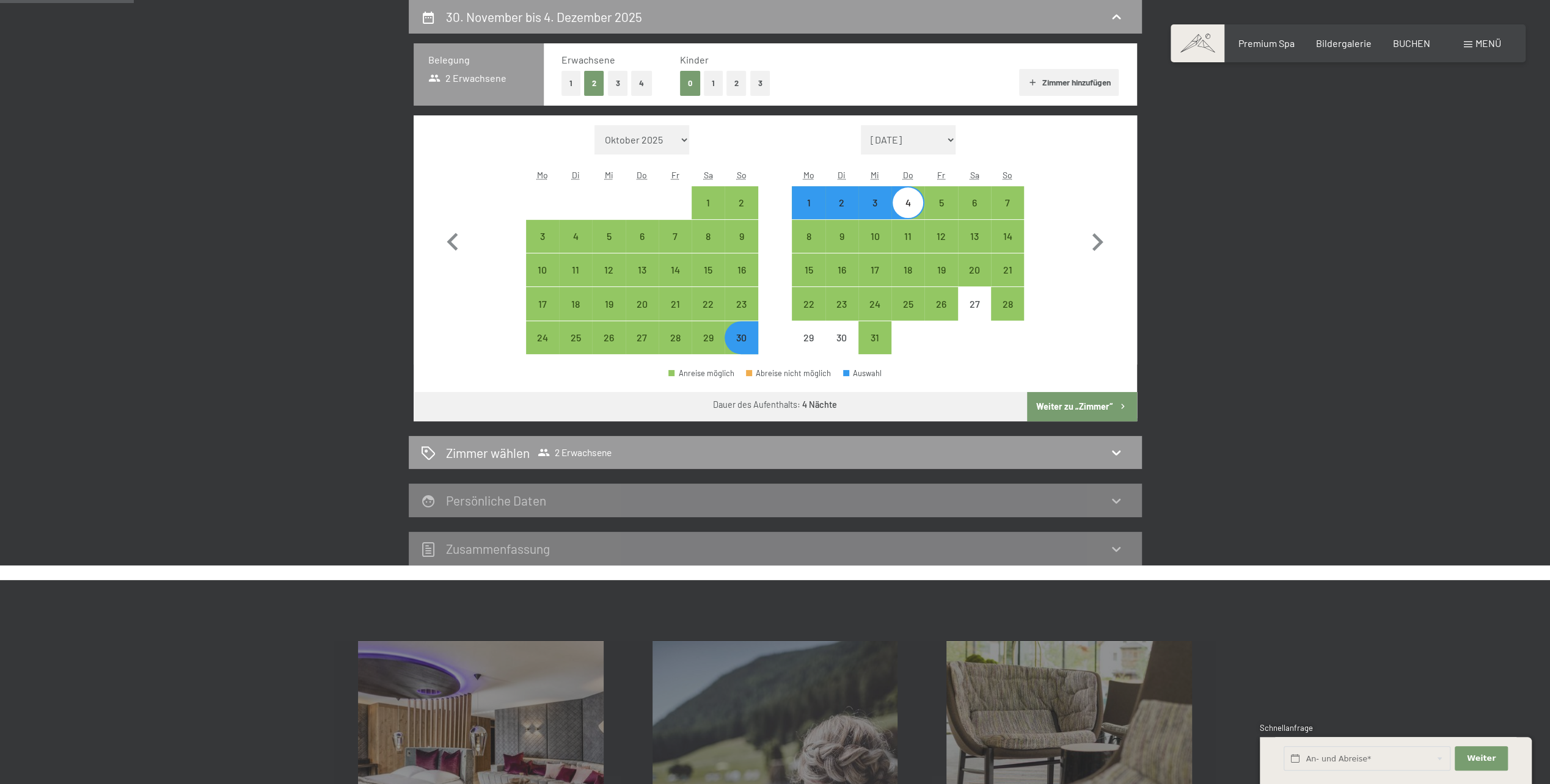
click at [1056, 396] on button "Weiter zu „Zimmer“" at bounding box center [1082, 407] width 110 height 29
select select "2025-11-01"
select select "2025-12-01"
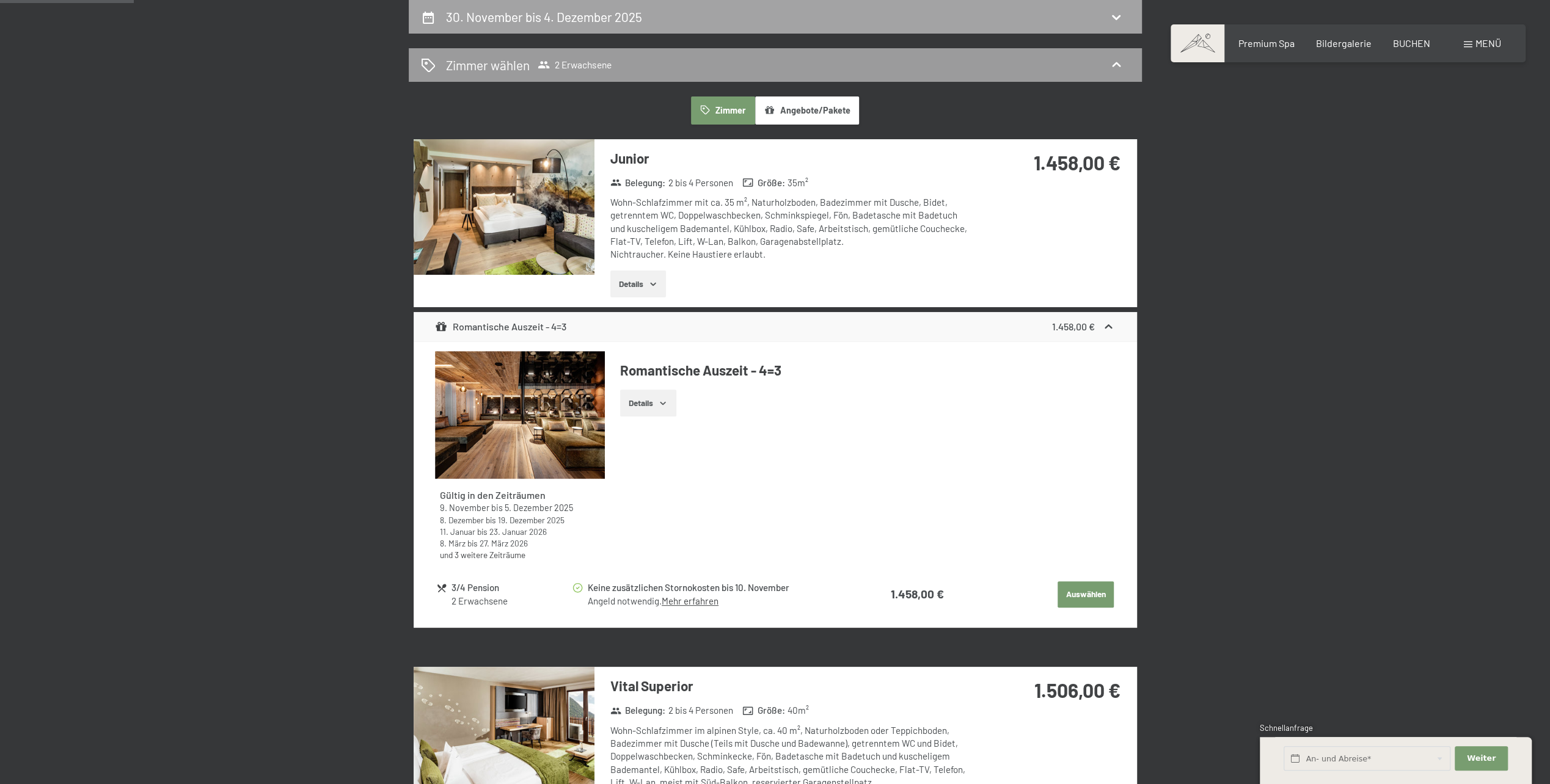
click at [499, 31] on div "30. November bis 4. Dezember 2025" at bounding box center [775, 17] width 733 height 34
select select "2025-11-01"
select select "2025-12-01"
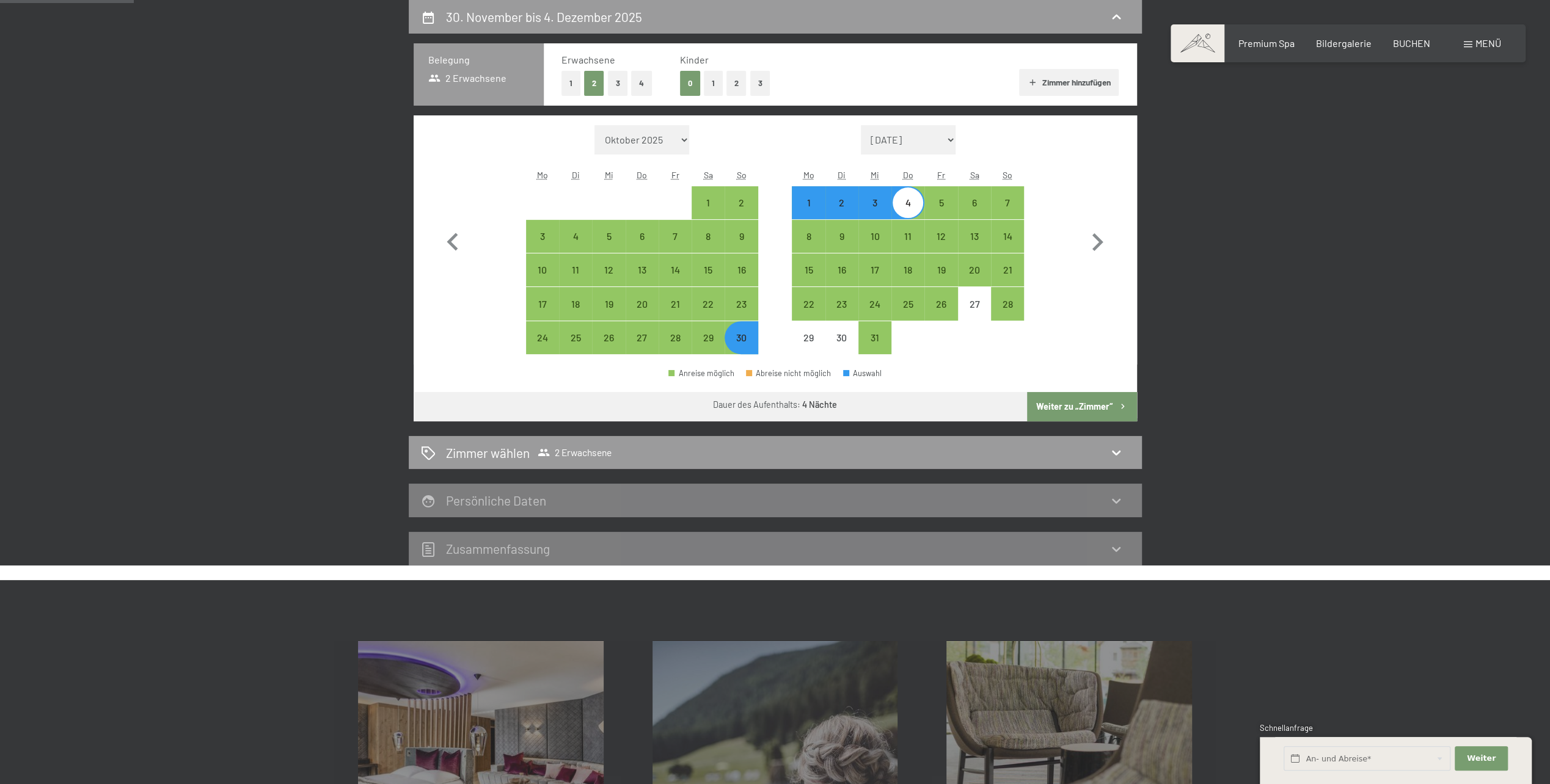
click at [814, 201] on div "1" at bounding box center [808, 213] width 31 height 31
select select "2025-11-01"
select select "2025-12-01"
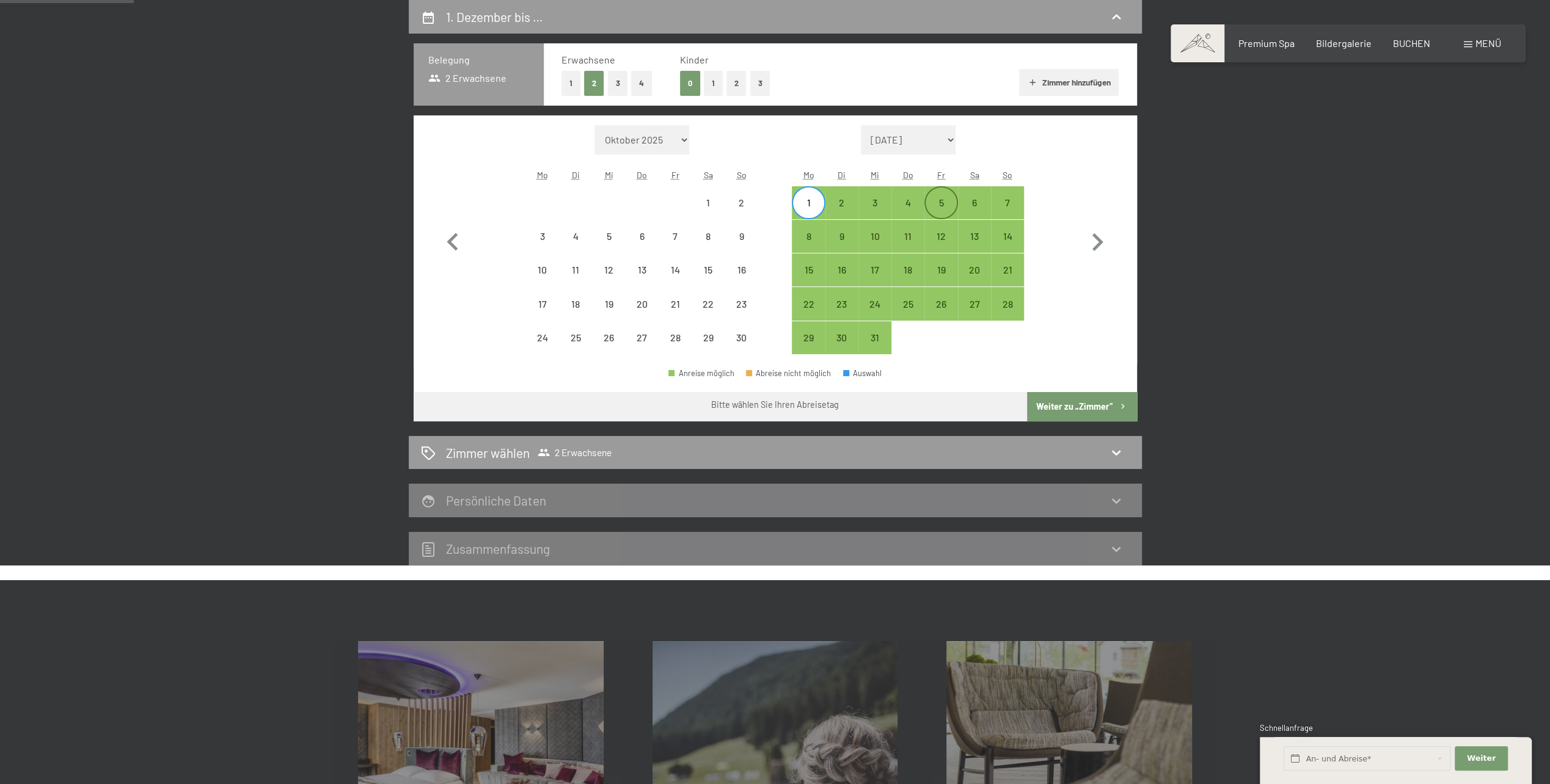
click at [937, 215] on div "5" at bounding box center [941, 213] width 31 height 31
select select "2025-11-01"
select select "2025-12-01"
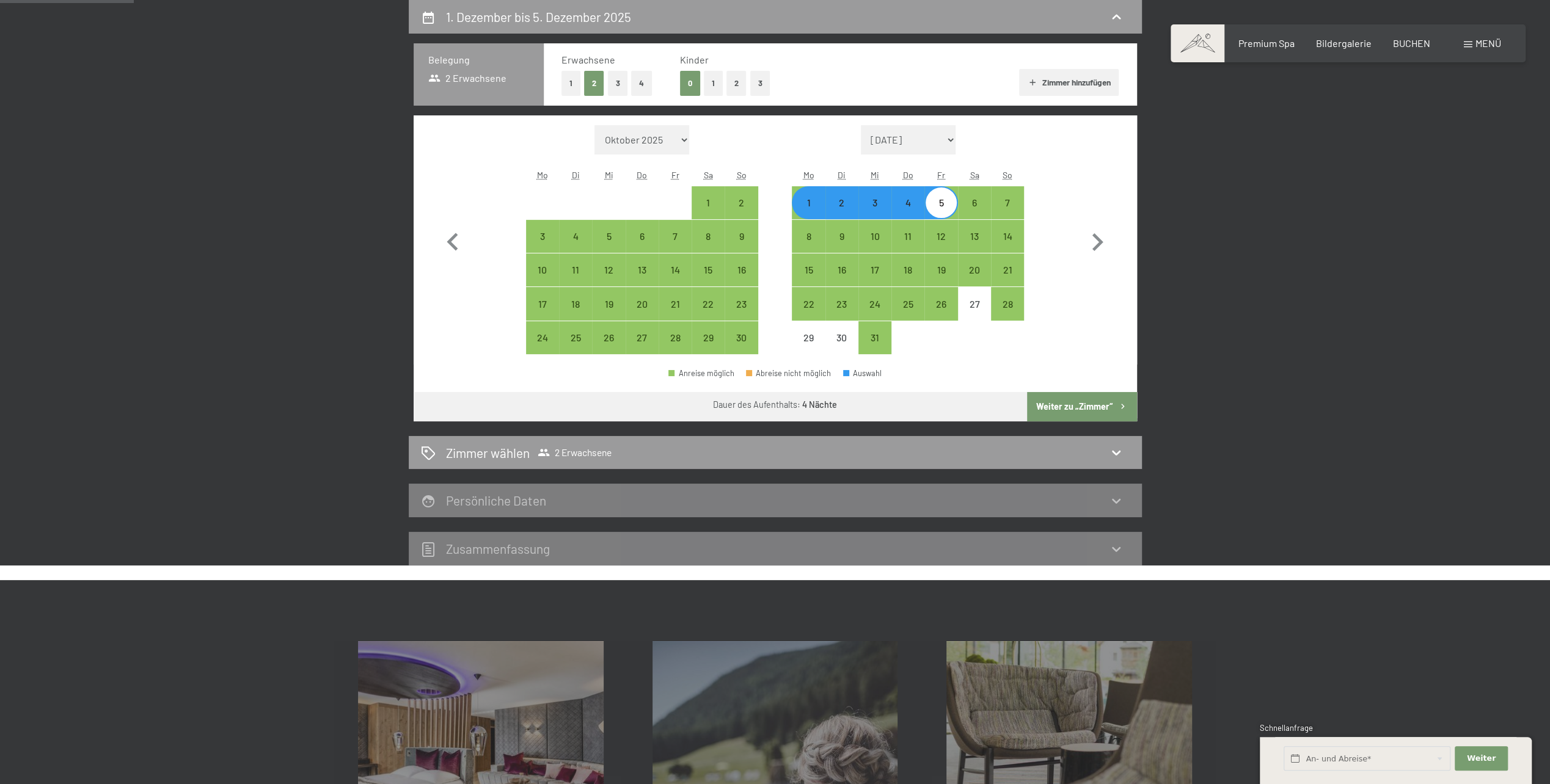
click at [1081, 402] on button "Weiter zu „Zimmer“" at bounding box center [1082, 407] width 110 height 29
select select "2025-11-01"
select select "2025-12-01"
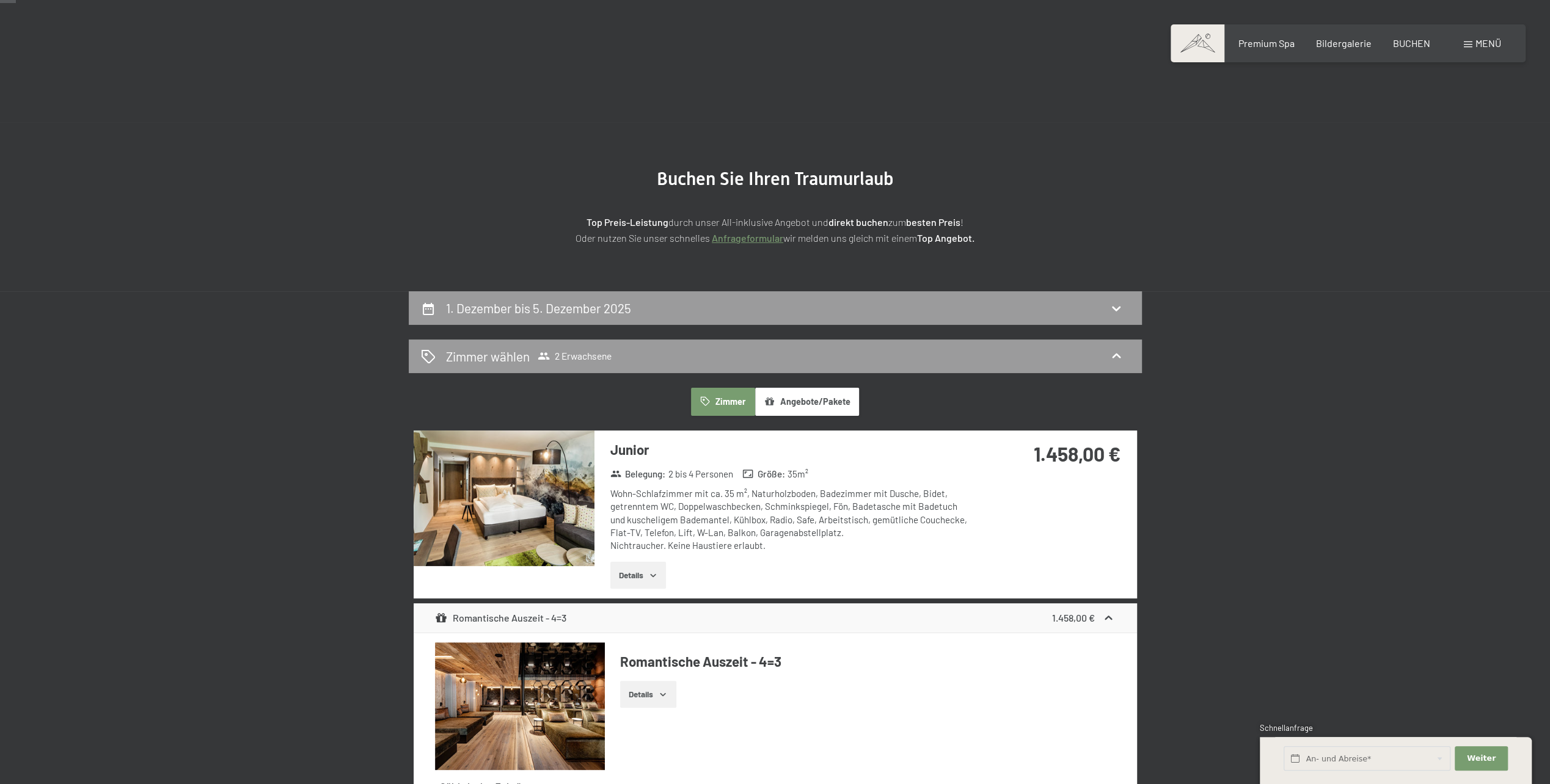
scroll to position [305, 0]
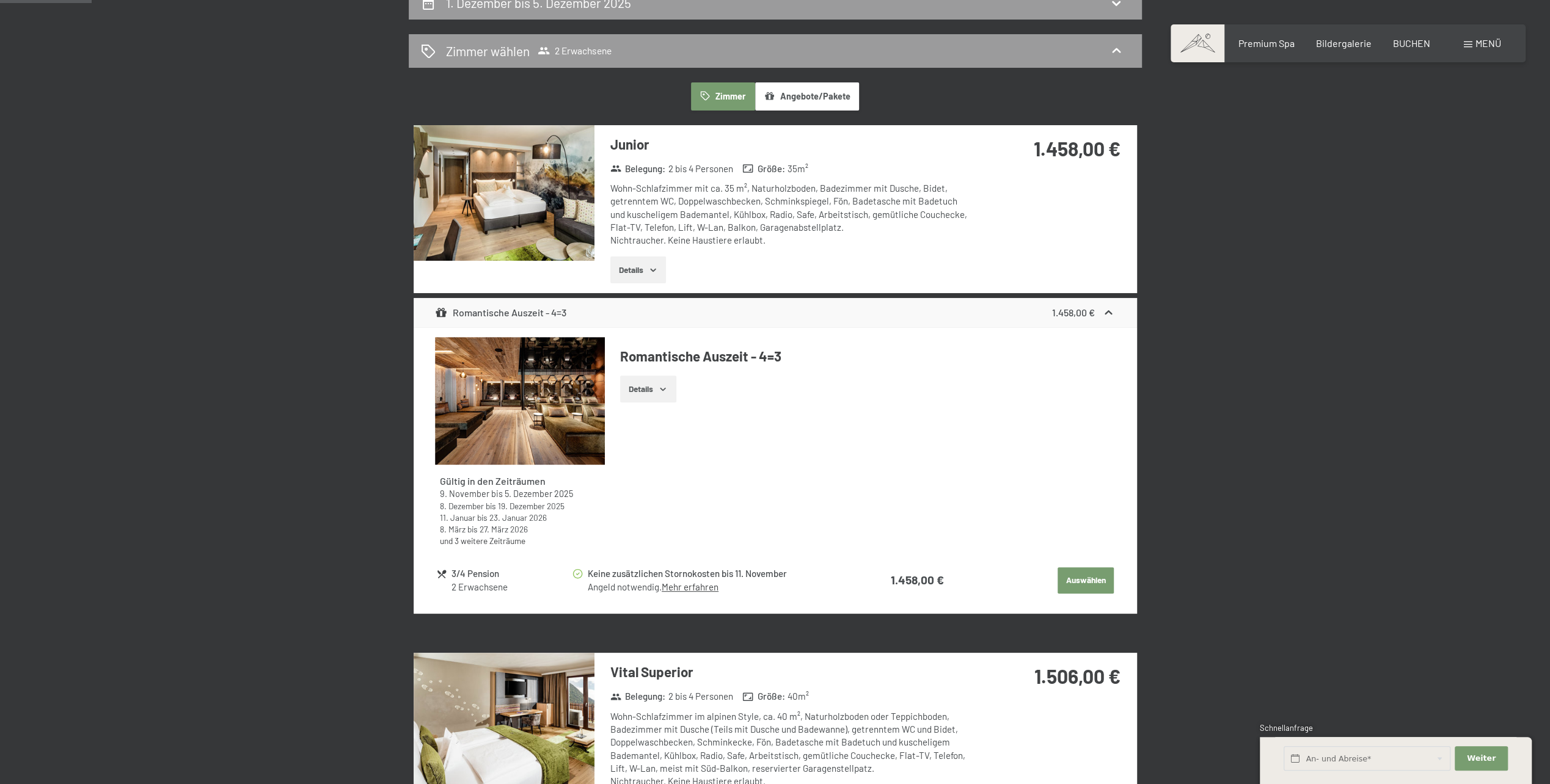
drag, startPoint x: 329, startPoint y: 232, endPoint x: 344, endPoint y: 210, distance: 26.6
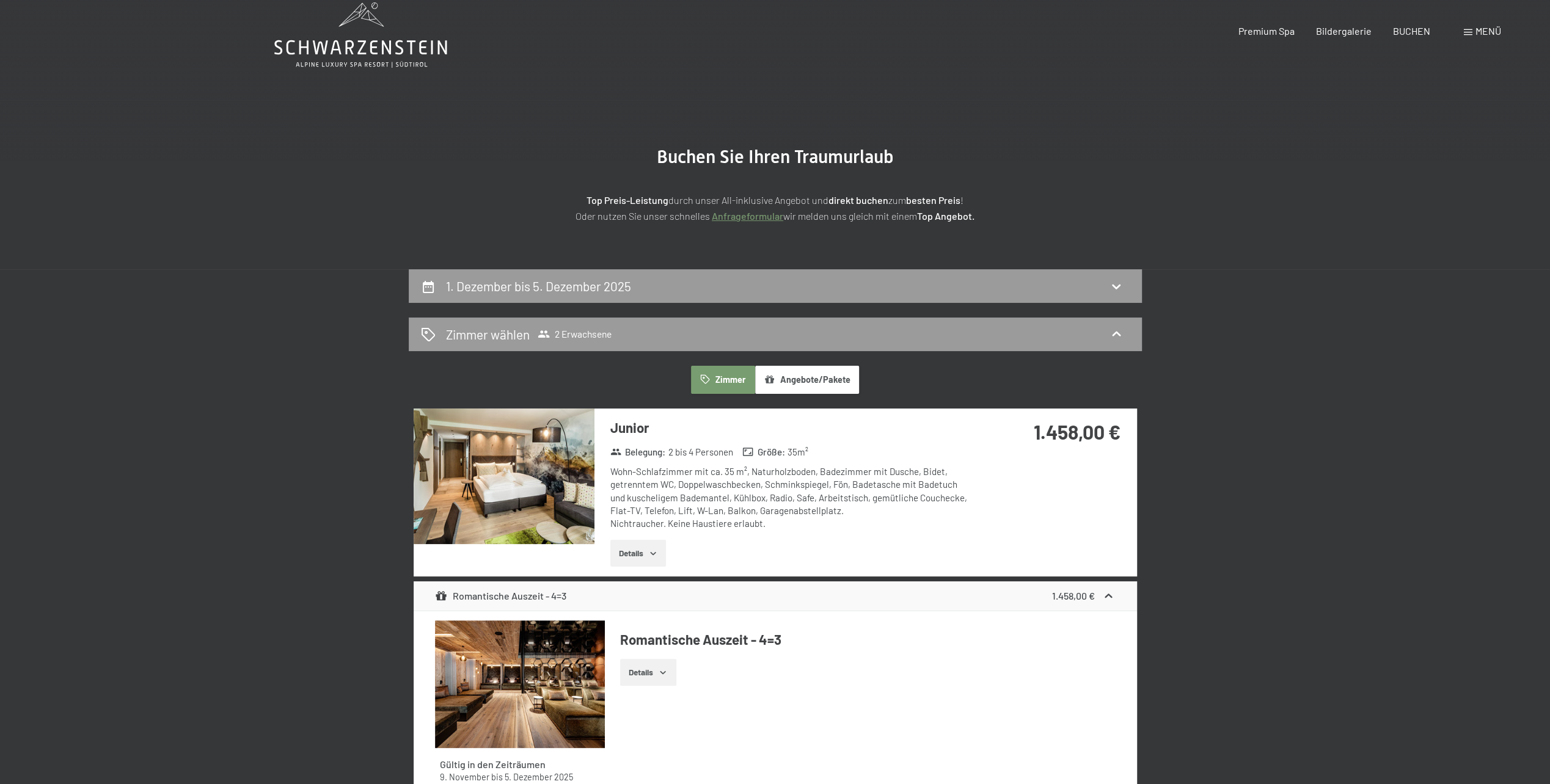
scroll to position [0, 0]
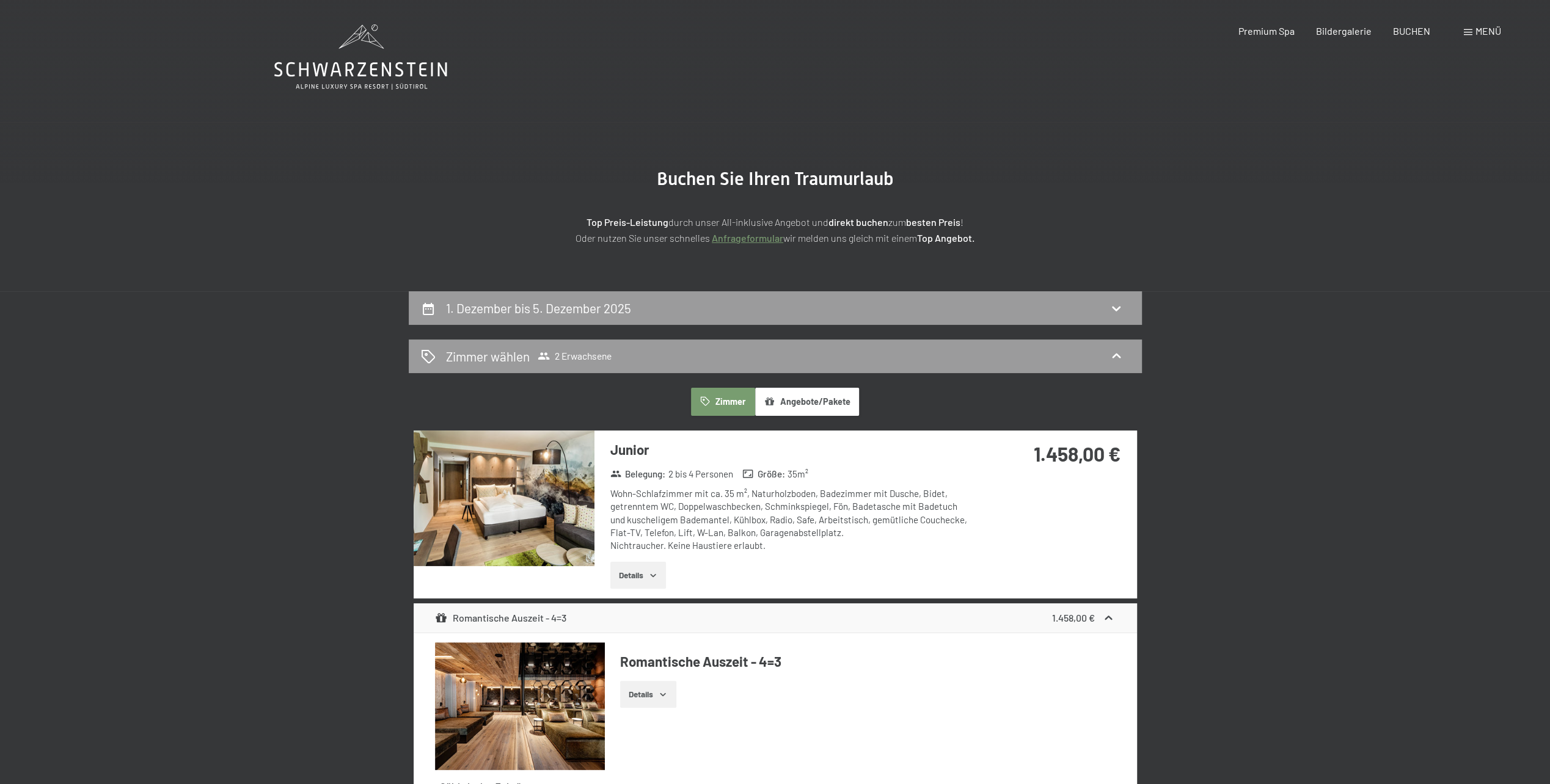
click at [349, 52] on icon at bounding box center [360, 57] width 173 height 66
